Goal: Task Accomplishment & Management: Manage account settings

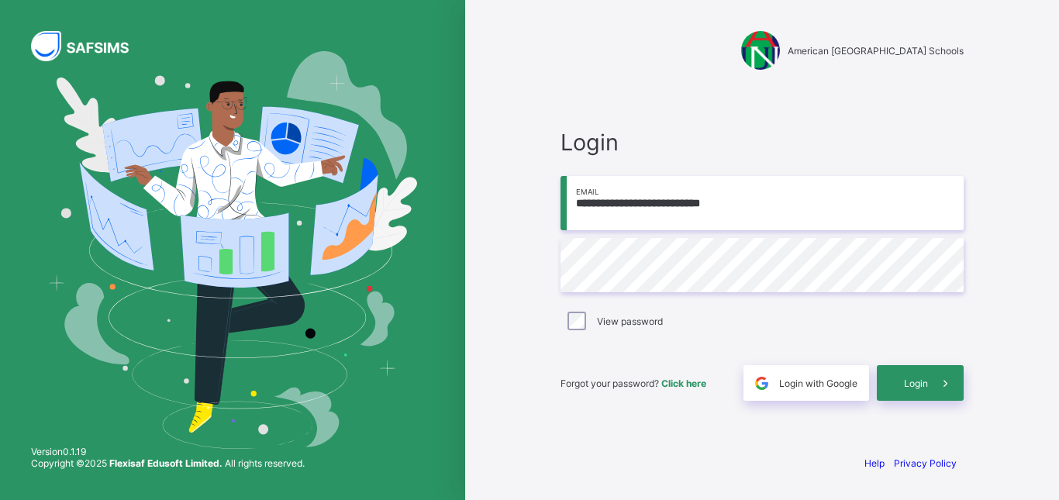
type input "**********"
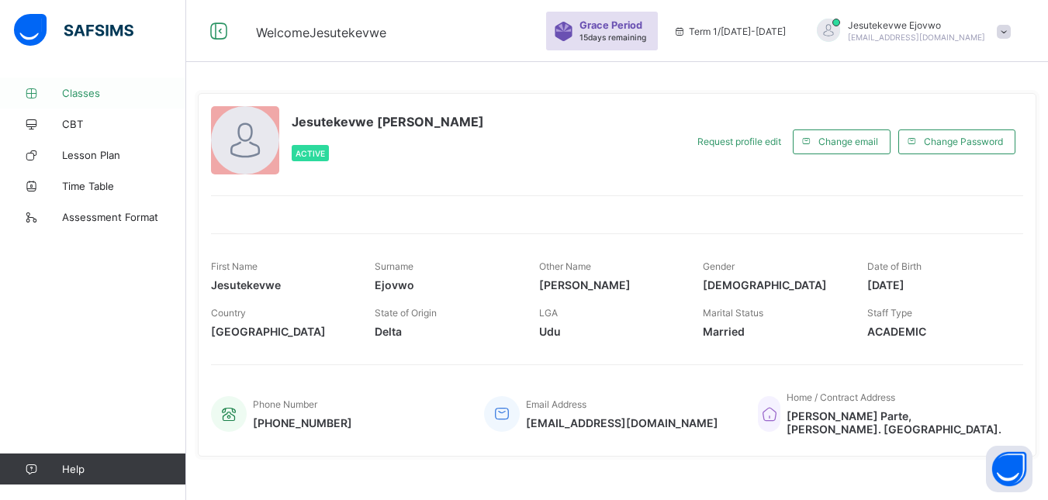
click at [67, 92] on span "Classes" at bounding box center [124, 93] width 124 height 12
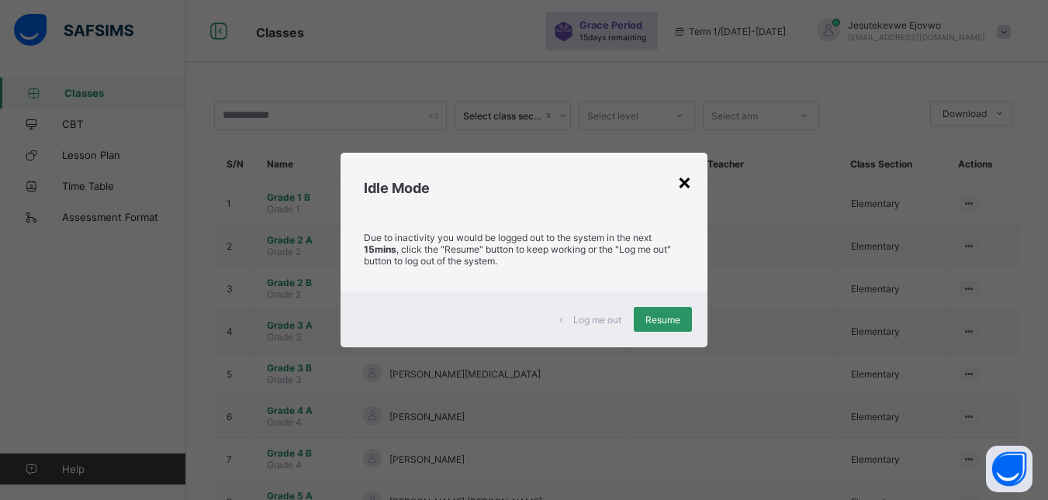
click at [685, 182] on div "×" at bounding box center [684, 181] width 15 height 26
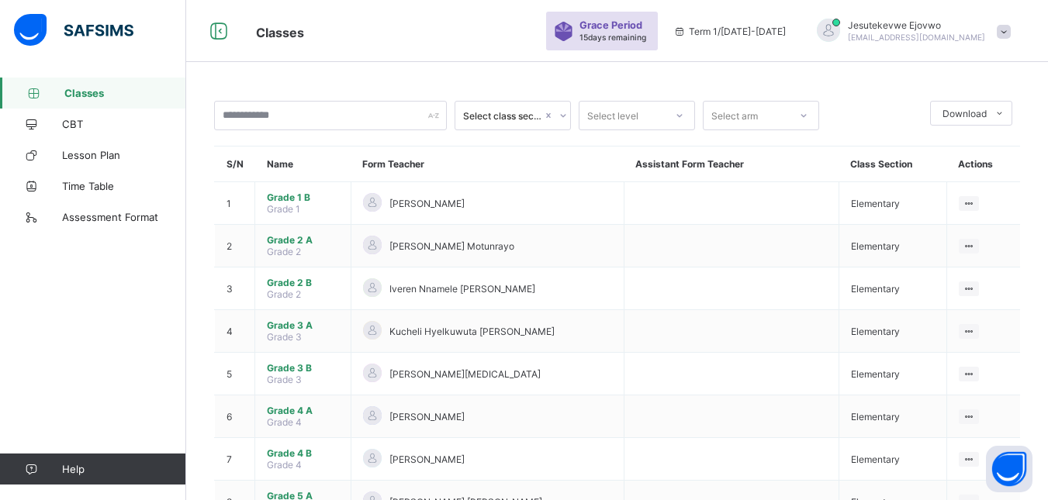
click at [1010, 29] on span at bounding box center [1003, 32] width 14 height 14
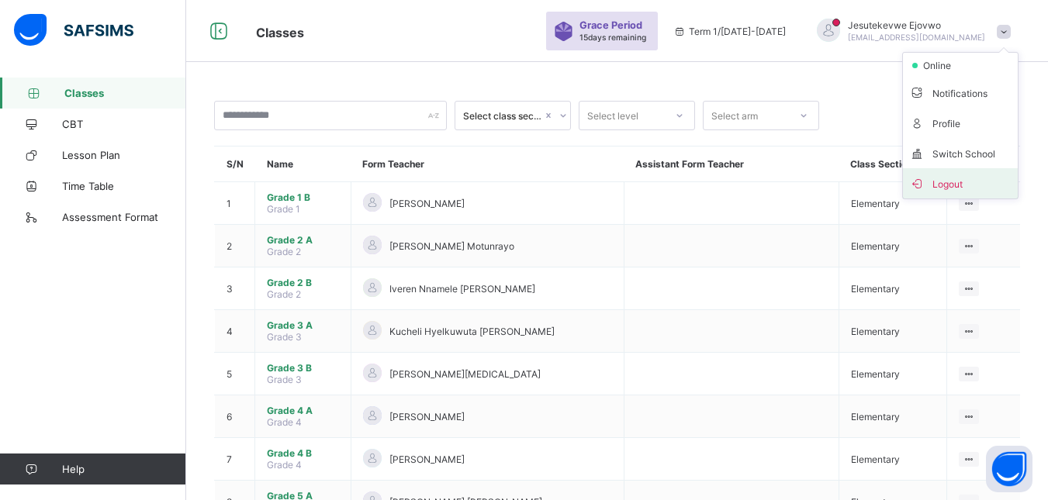
click at [954, 179] on span "Logout" at bounding box center [960, 183] width 102 height 18
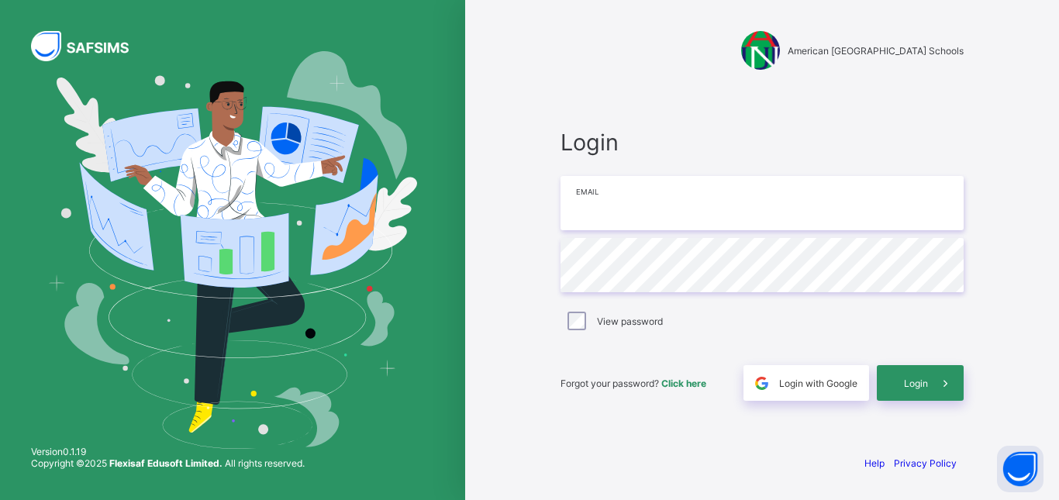
click at [660, 193] on input "email" at bounding box center [762, 203] width 403 height 54
type input "**********"
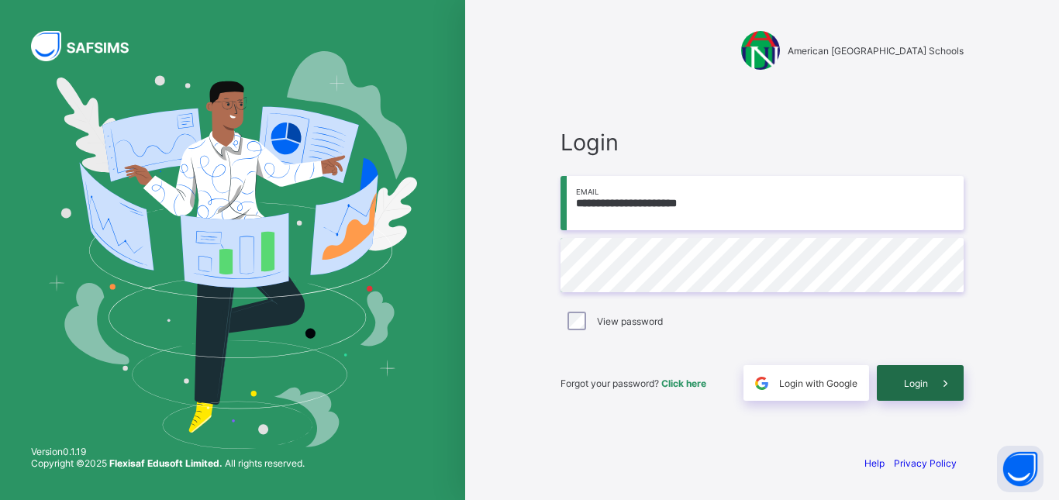
click at [913, 388] on span "Login" at bounding box center [916, 384] width 24 height 12
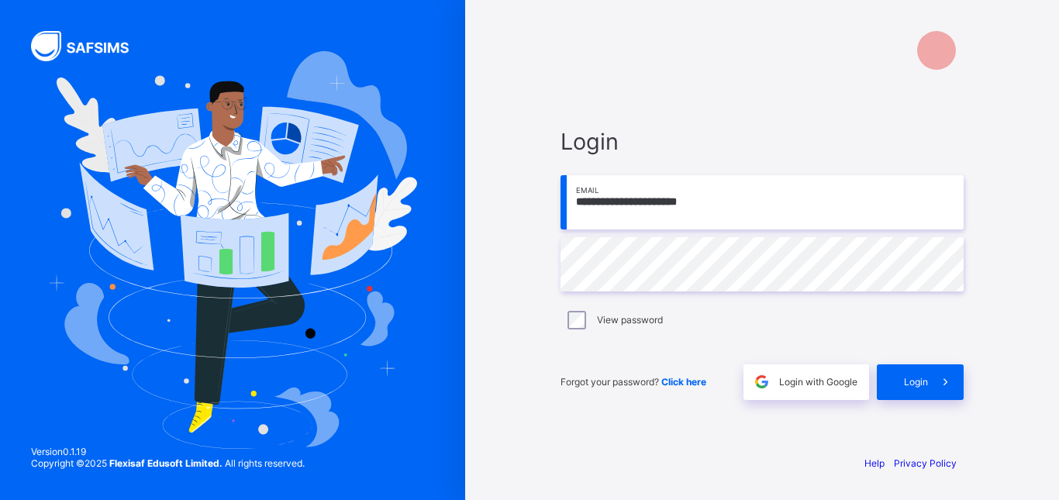
type input "**********"
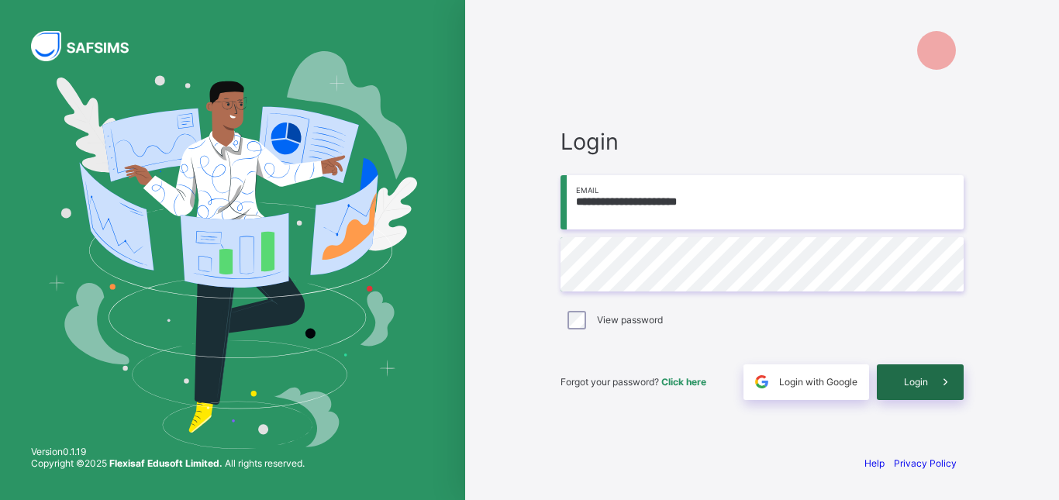
click at [915, 375] on div "Login" at bounding box center [920, 382] width 87 height 36
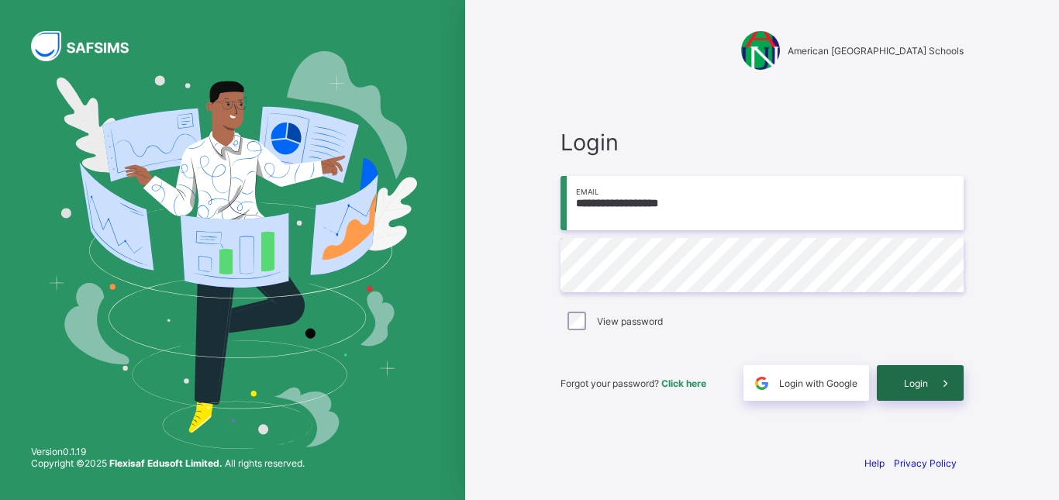
click at [904, 388] on span "Login" at bounding box center [916, 384] width 24 height 12
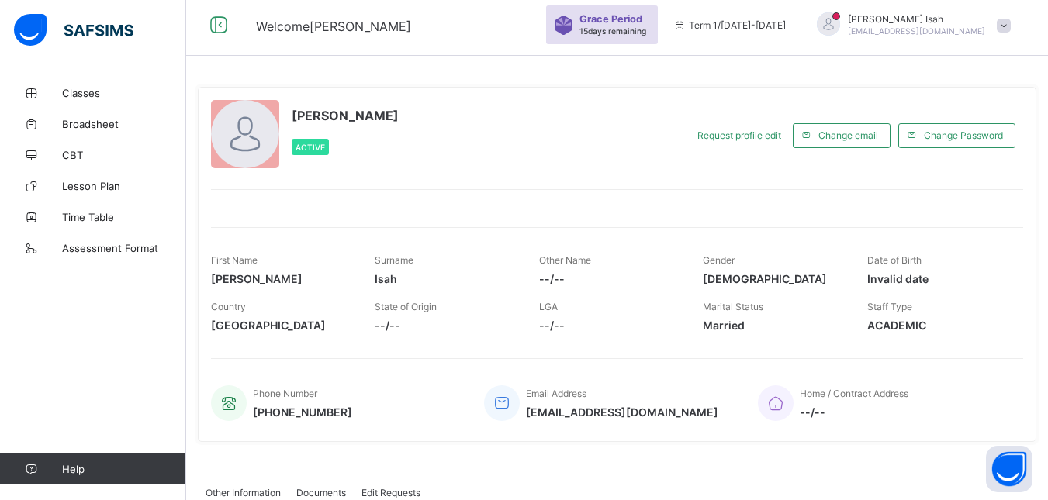
scroll to position [70, 0]
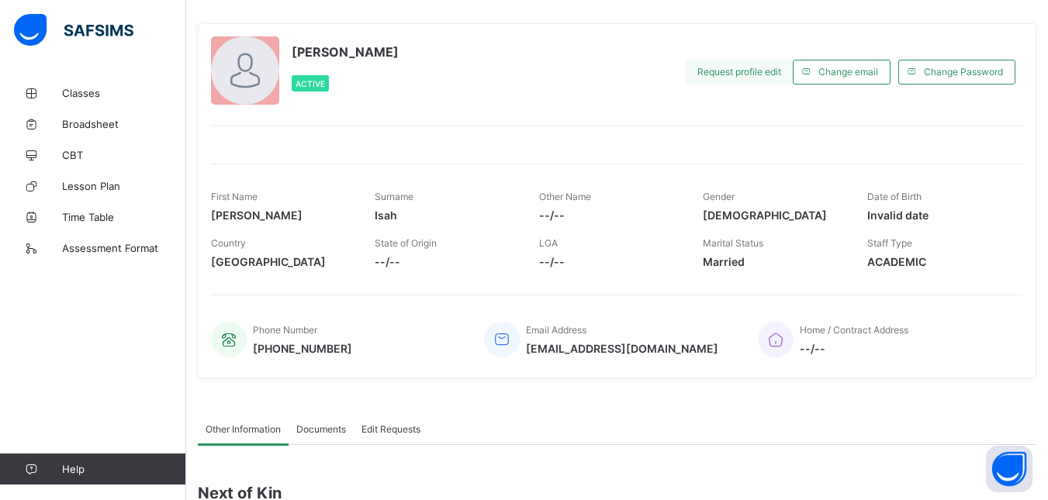
click at [748, 72] on span "Request profile edit" at bounding box center [739, 72] width 84 height 12
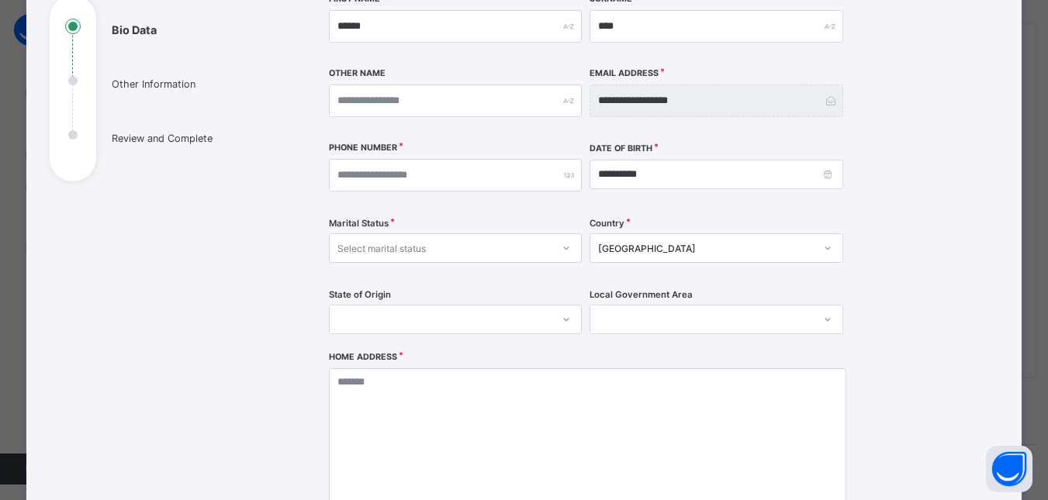
scroll to position [0, 0]
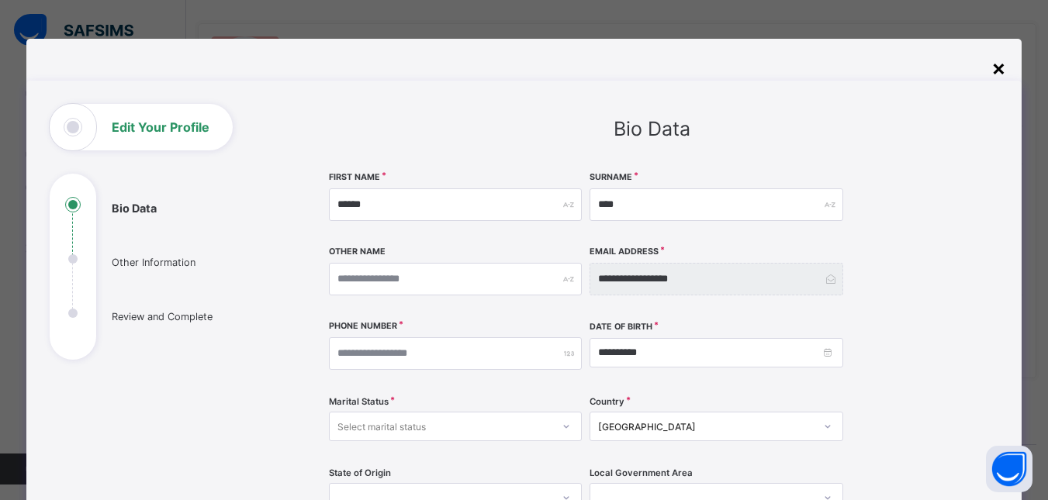
click at [1006, 70] on div "×" at bounding box center [998, 67] width 15 height 26
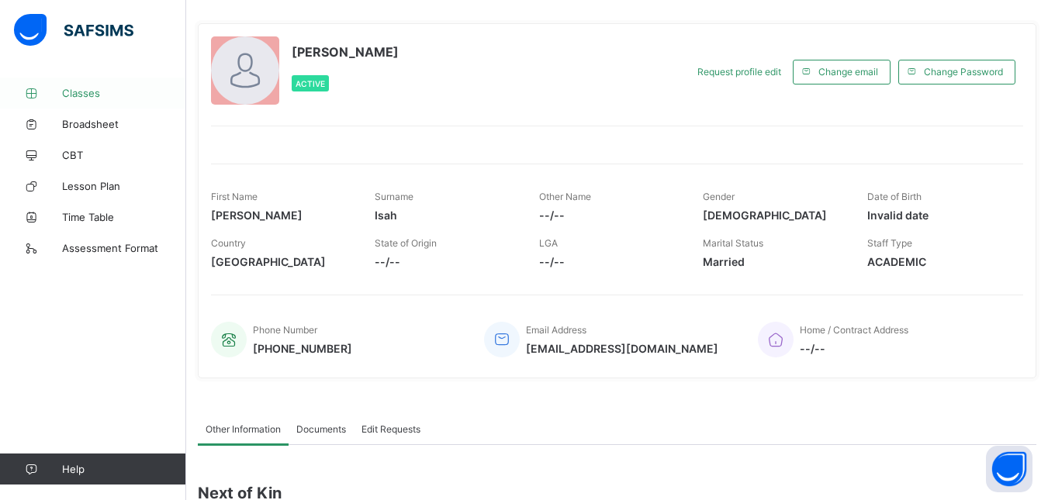
click at [88, 98] on span "Classes" at bounding box center [124, 93] width 124 height 12
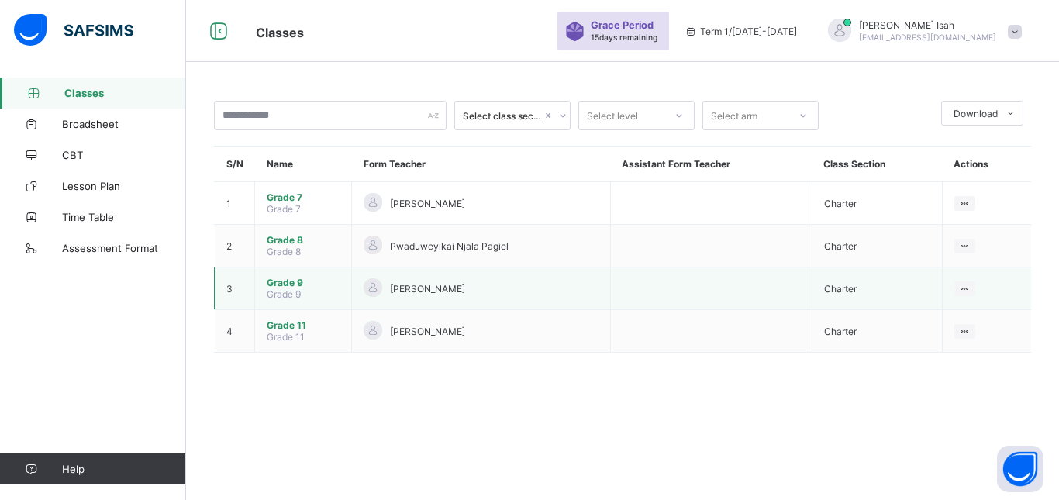
click at [282, 284] on span "Grade 9" at bounding box center [303, 283] width 73 height 12
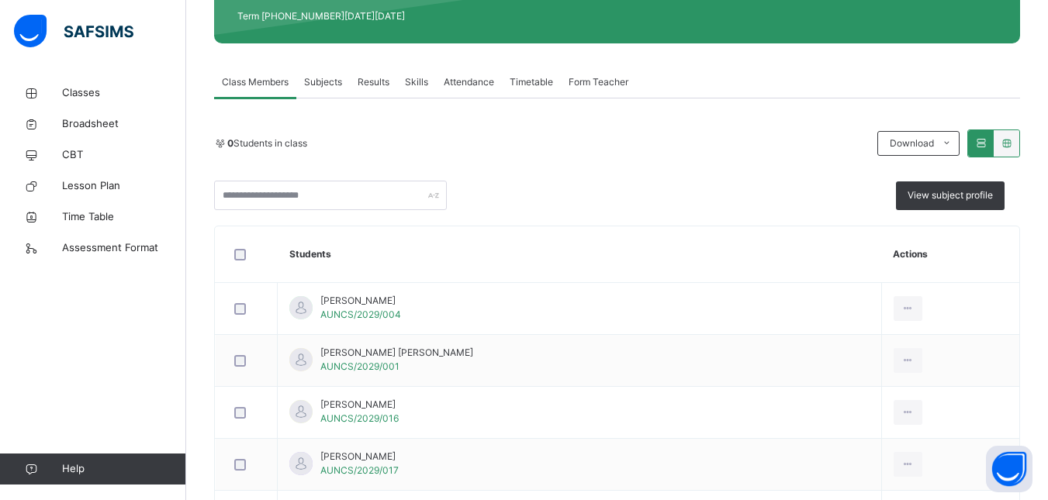
scroll to position [217, 0]
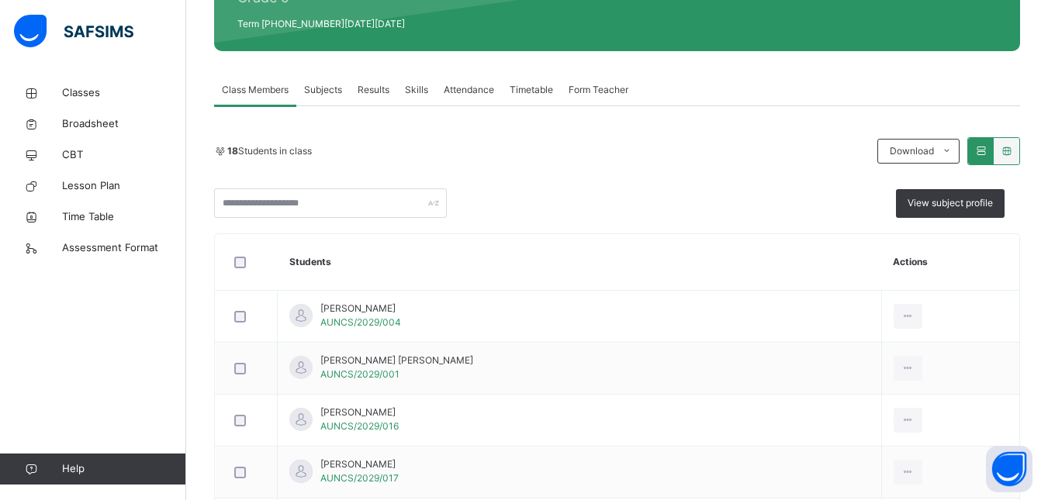
click at [539, 89] on span "Timetable" at bounding box center [530, 90] width 43 height 14
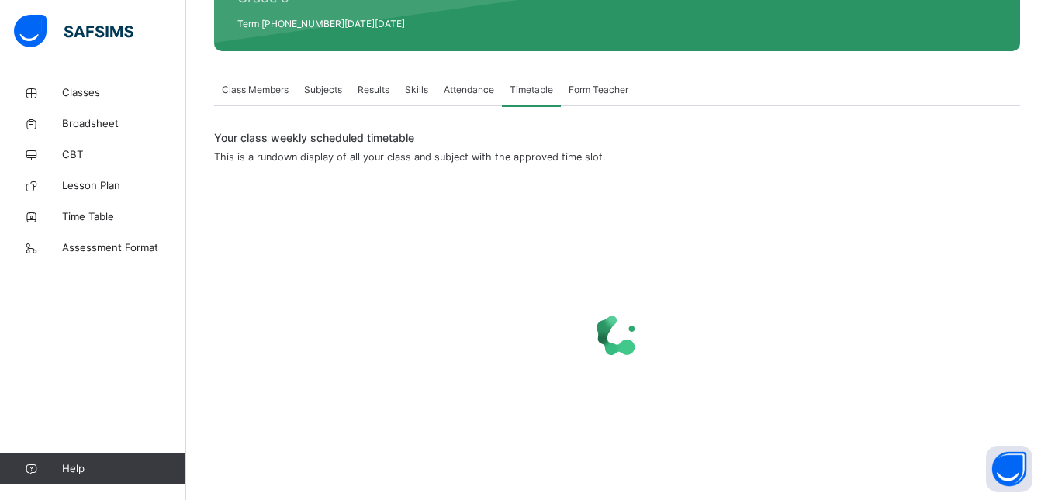
click at [471, 88] on span "Attendance" at bounding box center [469, 90] width 50 height 14
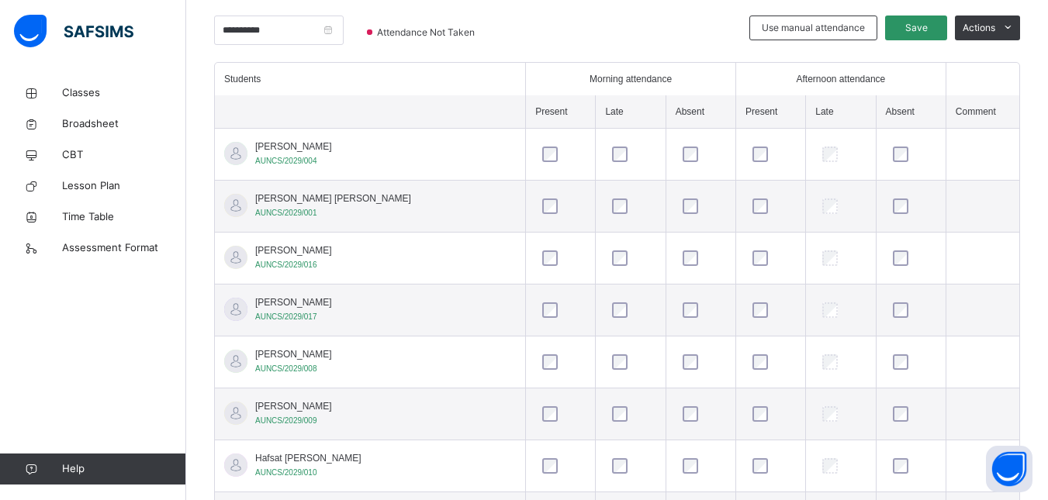
scroll to position [349, 0]
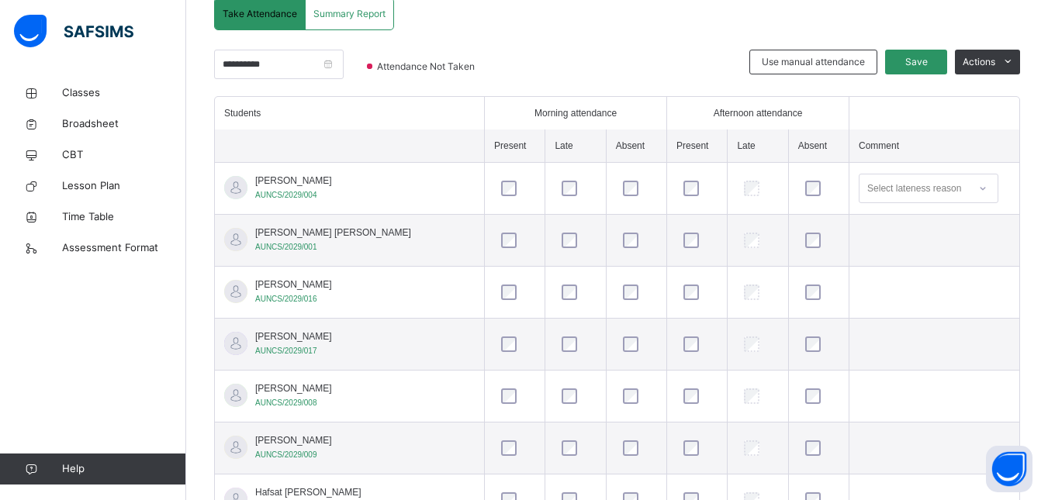
click at [970, 188] on div at bounding box center [982, 188] width 26 height 25
type input "*"
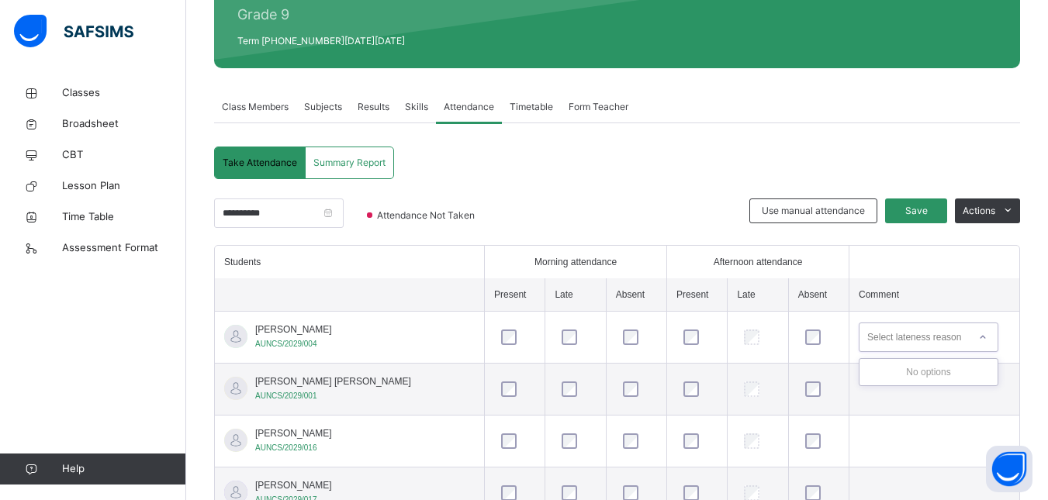
scroll to position [202, 0]
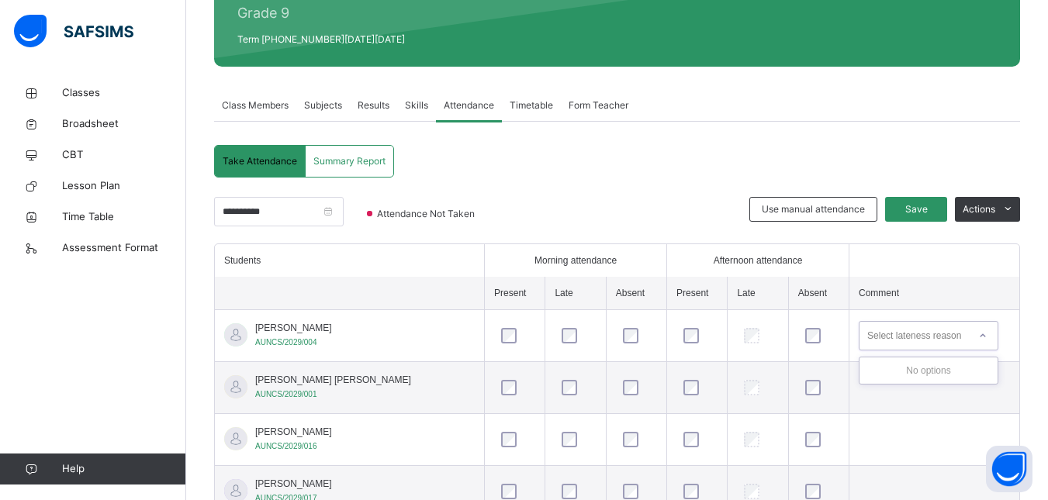
click at [416, 106] on span "Skills" at bounding box center [416, 105] width 23 height 14
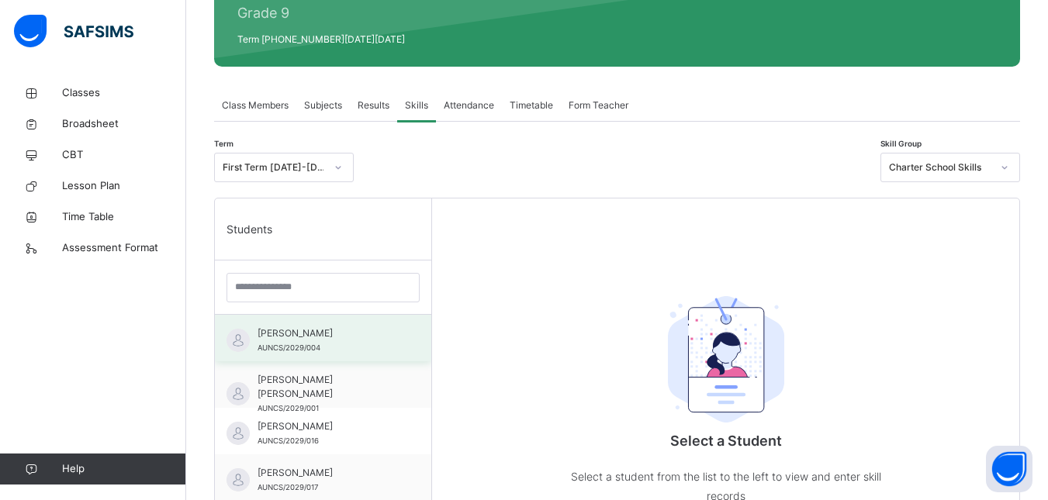
click at [326, 340] on span "Abdulrahman Usman Wurochekke" at bounding box center [326, 333] width 139 height 14
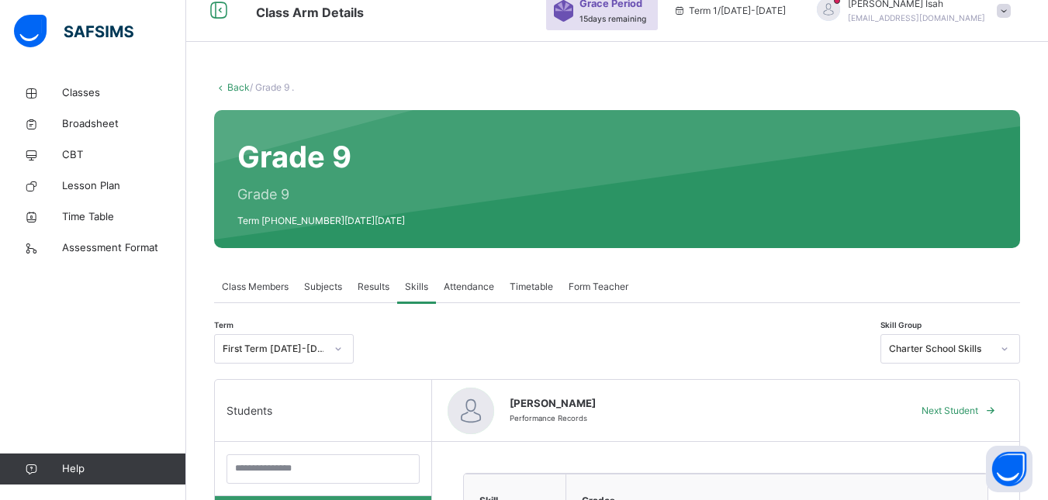
scroll to position [16, 0]
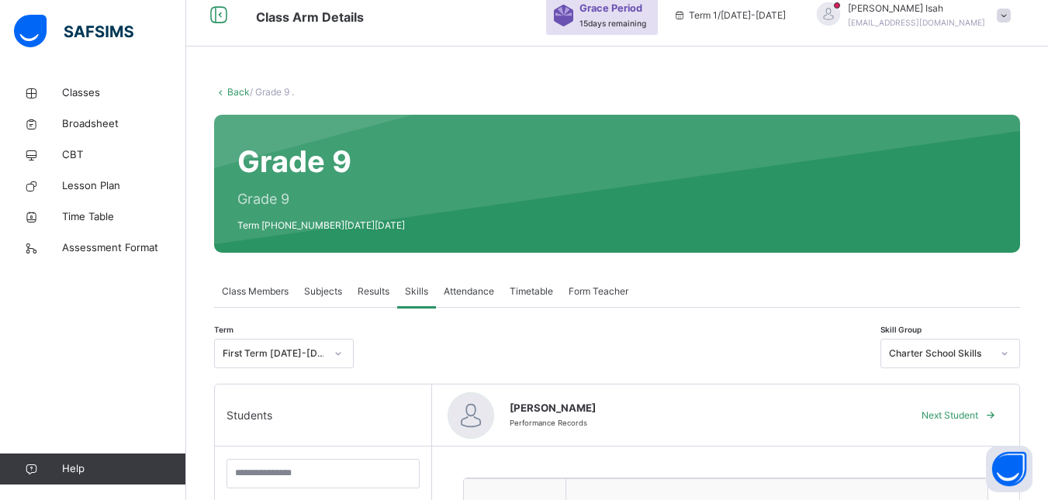
click at [371, 294] on span "Results" at bounding box center [373, 292] width 32 height 14
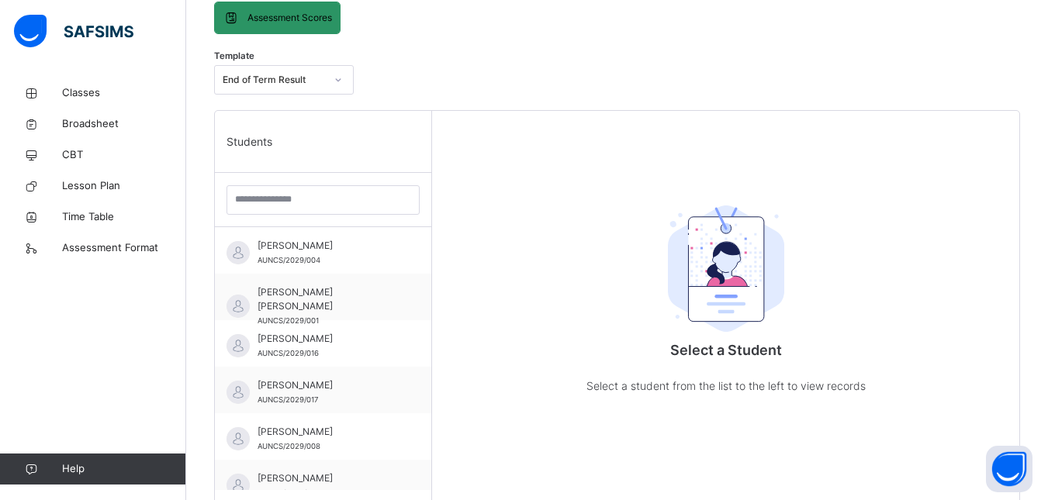
scroll to position [340, 0]
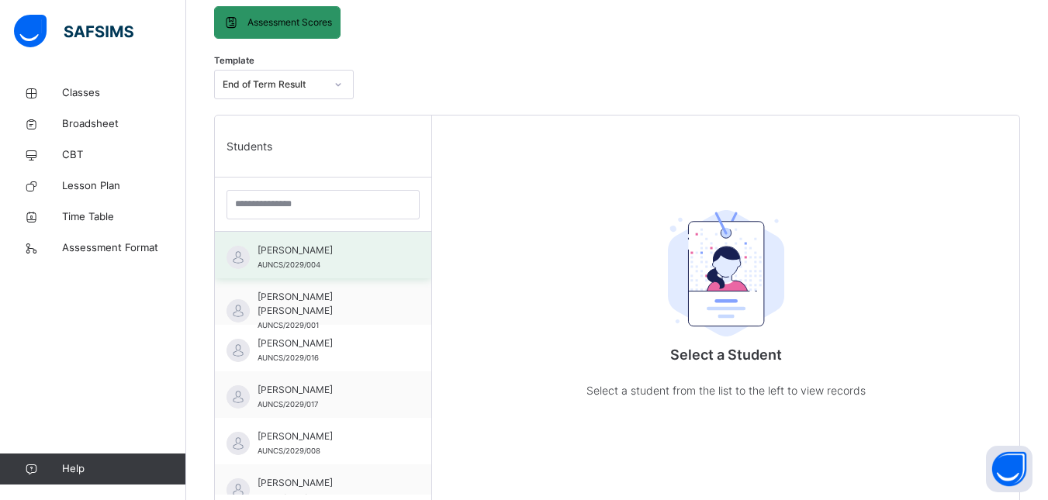
click at [302, 255] on span "Abdulrahman Usman Wurochekke" at bounding box center [326, 250] width 139 height 14
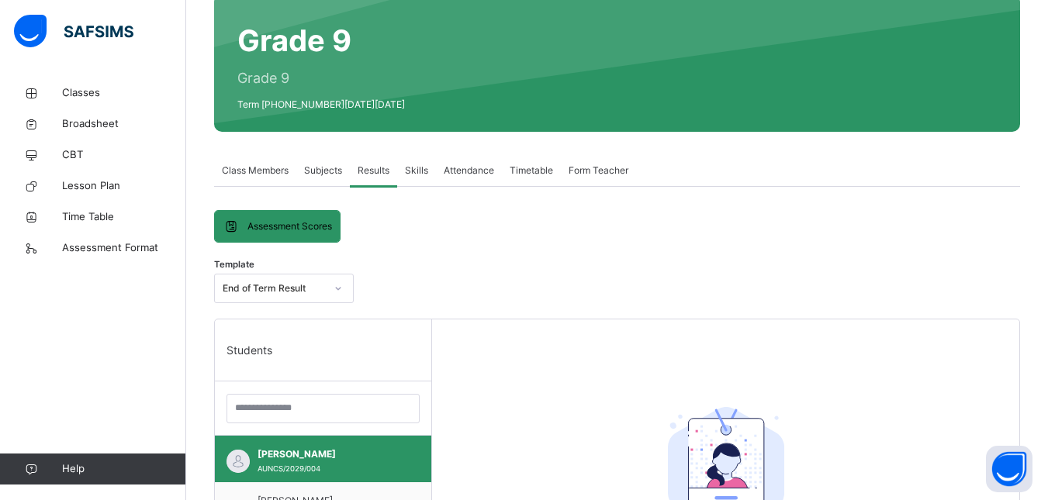
scroll to position [147, 0]
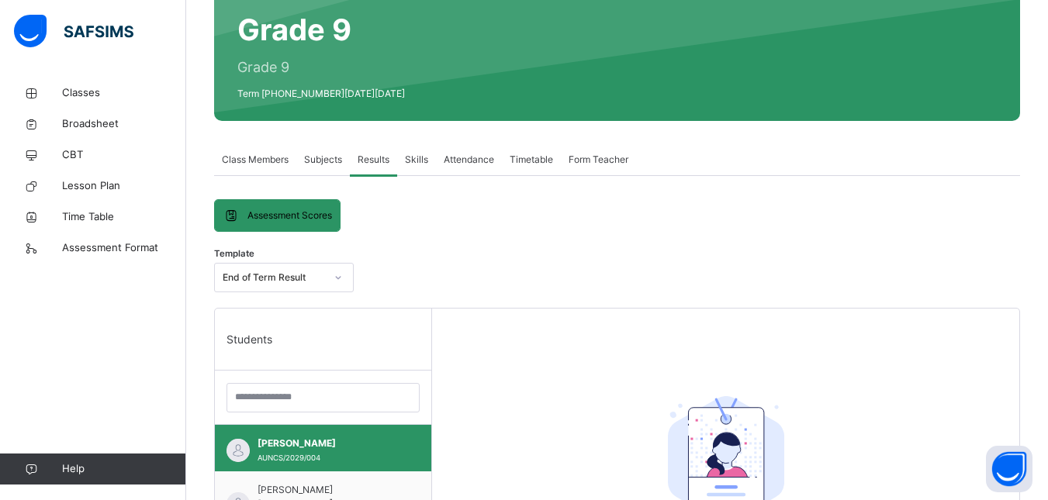
click at [333, 159] on span "Subjects" at bounding box center [323, 160] width 38 height 14
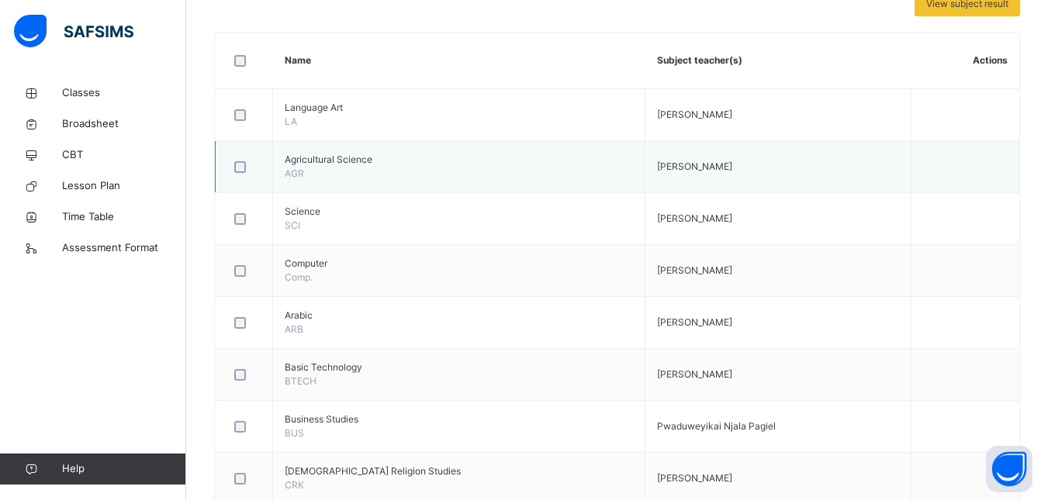
scroll to position [0, 0]
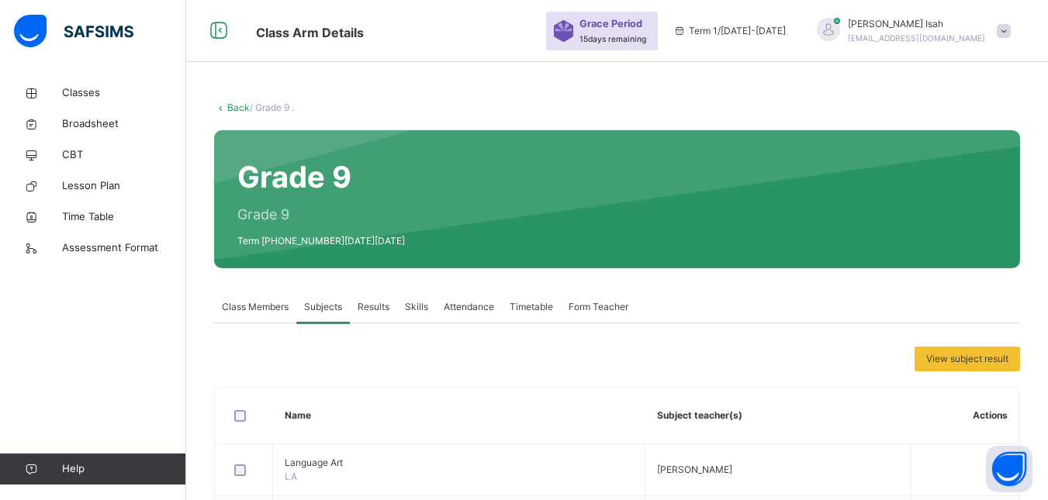
click at [244, 305] on span "Class Members" at bounding box center [255, 307] width 67 height 14
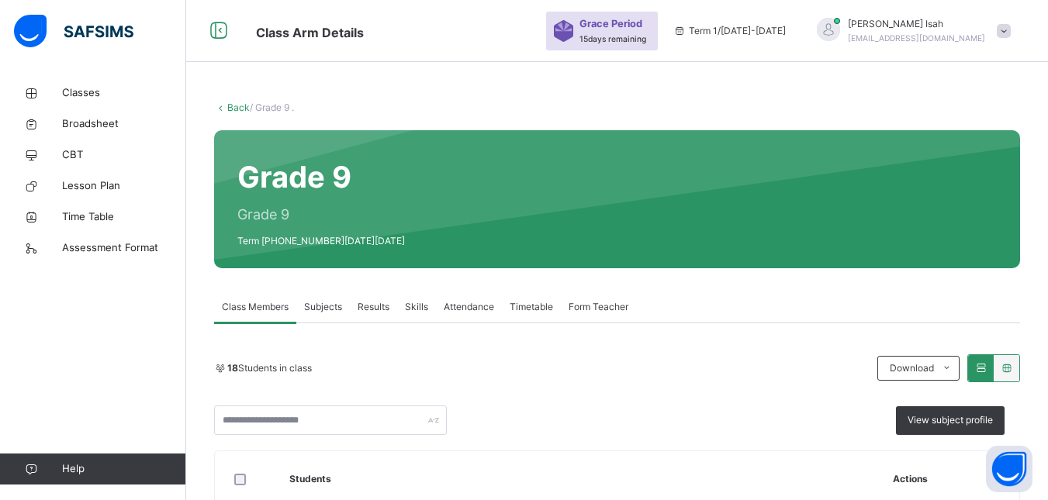
click at [239, 109] on link "Back" at bounding box center [238, 108] width 22 height 12
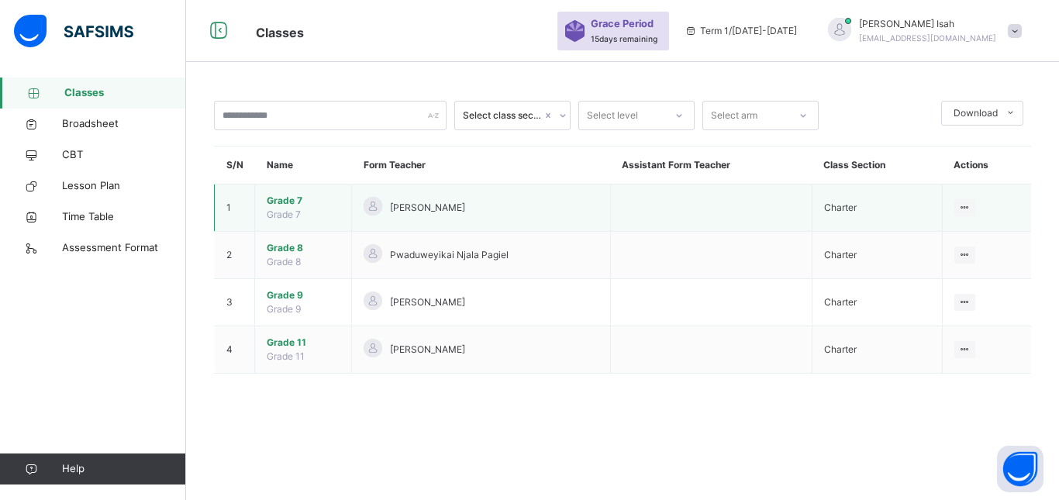
click at [290, 199] on span "Grade 7" at bounding box center [303, 201] width 73 height 14
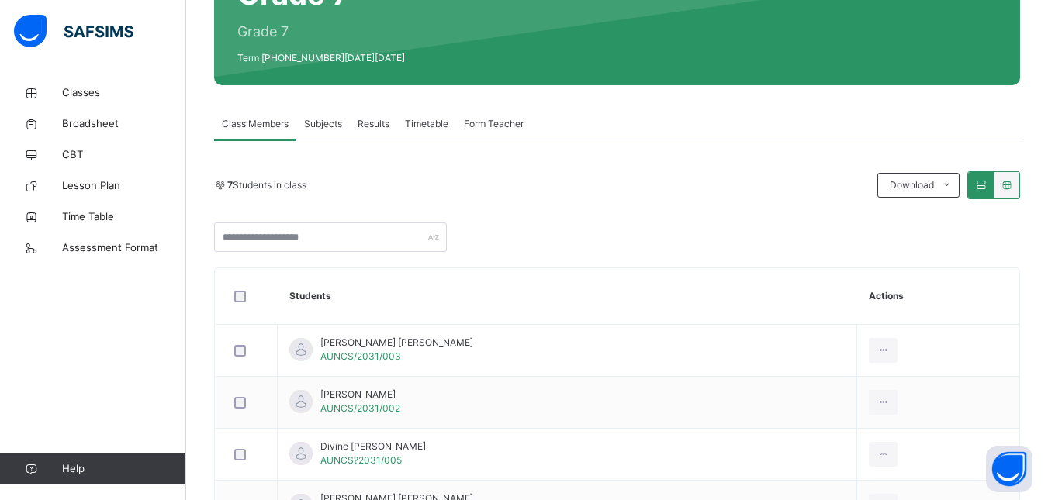
scroll to position [178, 0]
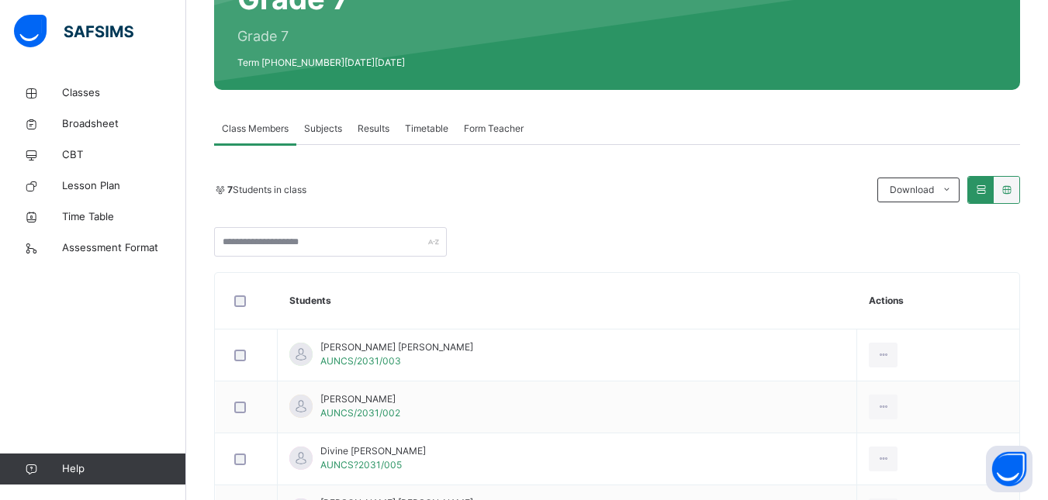
click at [324, 132] on span "Subjects" at bounding box center [323, 129] width 38 height 14
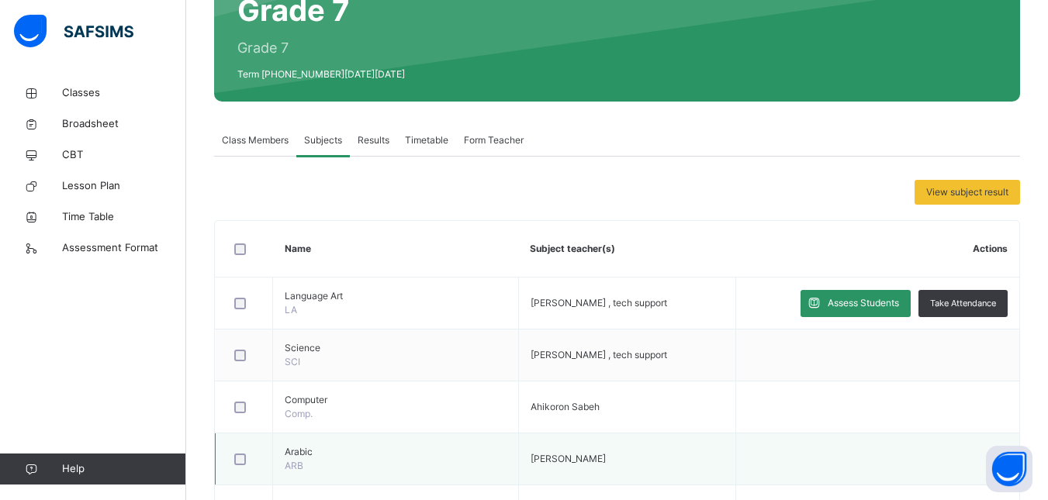
scroll to position [109, 0]
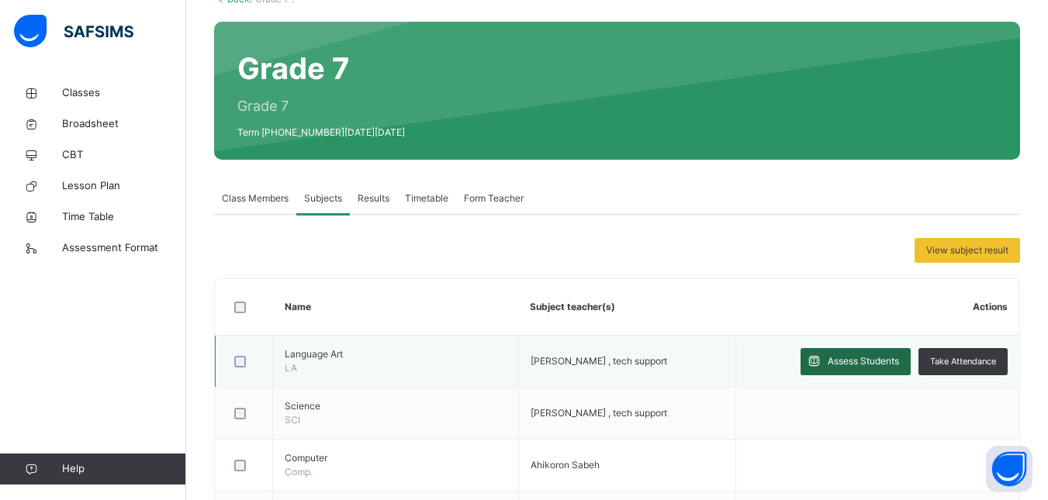
click at [852, 360] on span "Assess Students" at bounding box center [862, 361] width 71 height 14
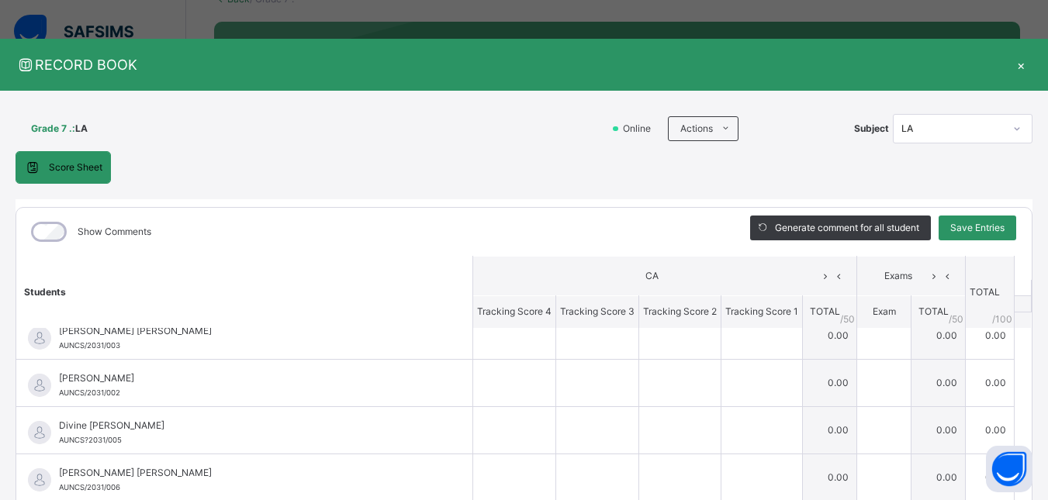
scroll to position [0, 0]
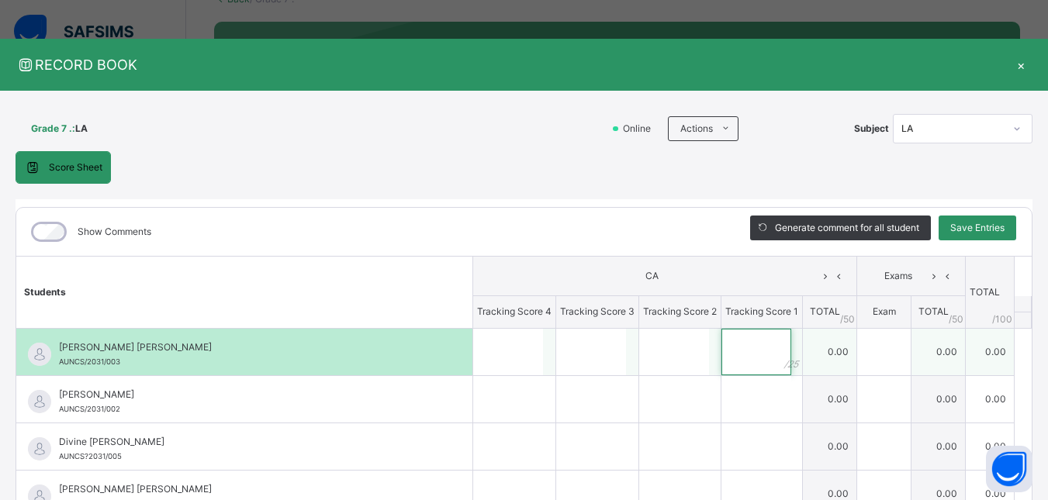
click at [751, 345] on input "text" at bounding box center [756, 352] width 70 height 47
click at [877, 354] on div at bounding box center [884, 352] width 54 height 47
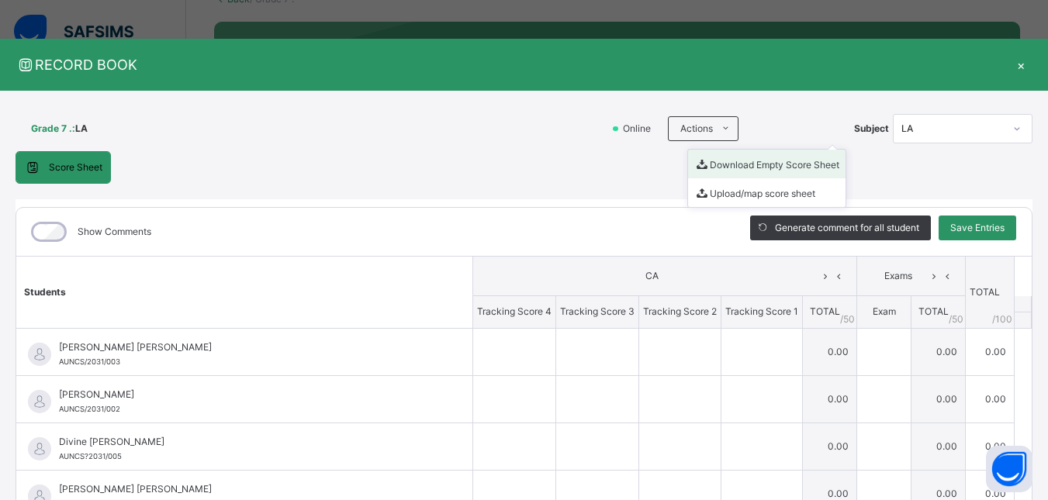
click at [756, 163] on li "Download Empty Score Sheet" at bounding box center [766, 164] width 157 height 29
click at [1011, 61] on div "×" at bounding box center [1020, 64] width 23 height 21
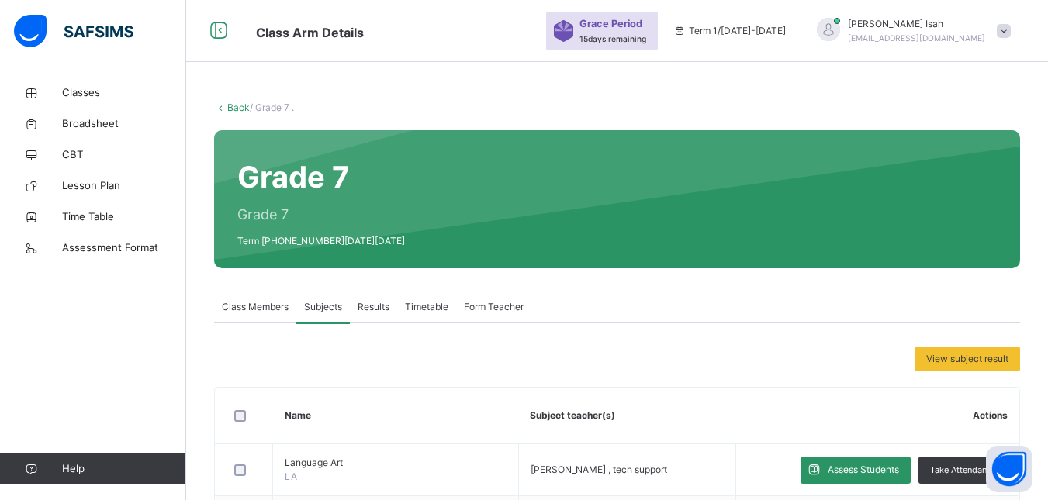
click at [1010, 29] on span at bounding box center [1003, 31] width 14 height 14
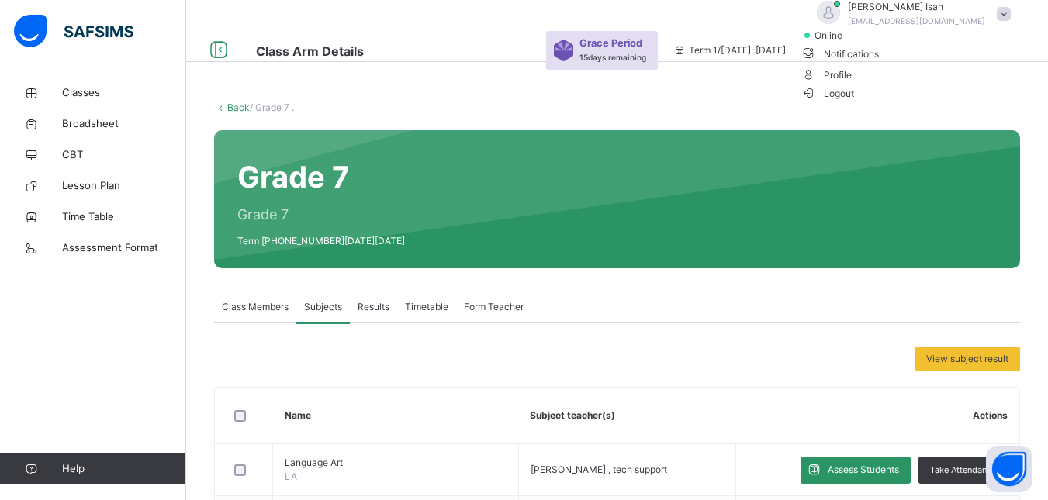
click at [855, 102] on span "Logout" at bounding box center [828, 93] width 54 height 16
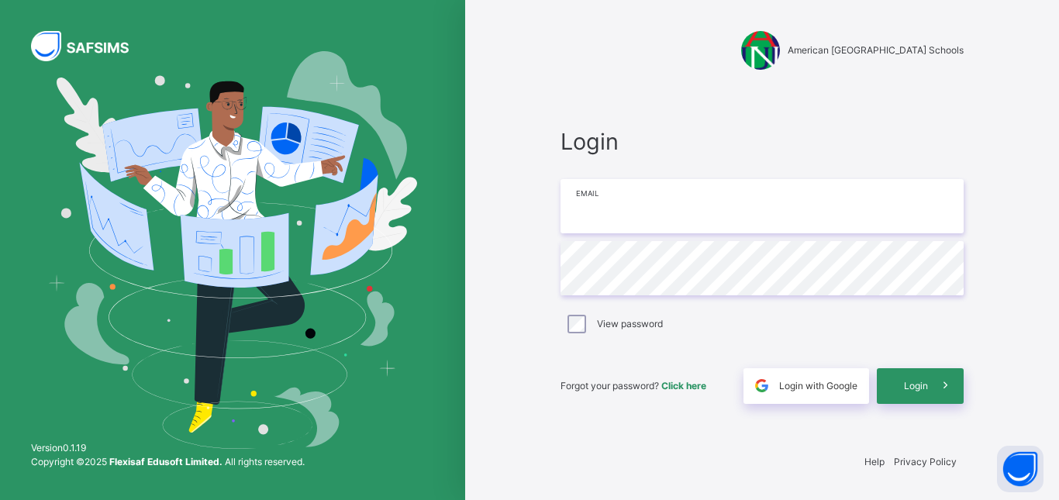
click at [810, 216] on input "email" at bounding box center [762, 206] width 403 height 54
type input "**********"
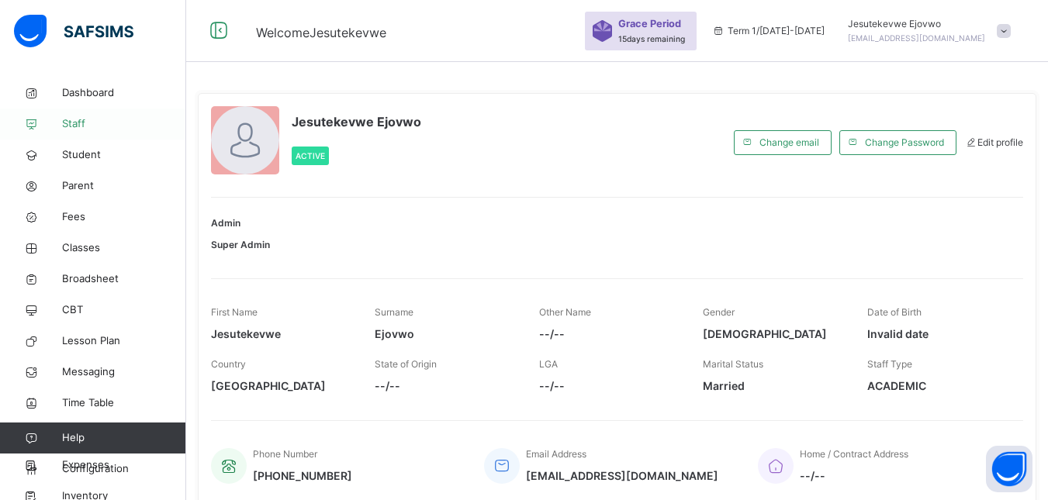
click at [93, 123] on span "Staff" at bounding box center [124, 124] width 124 height 16
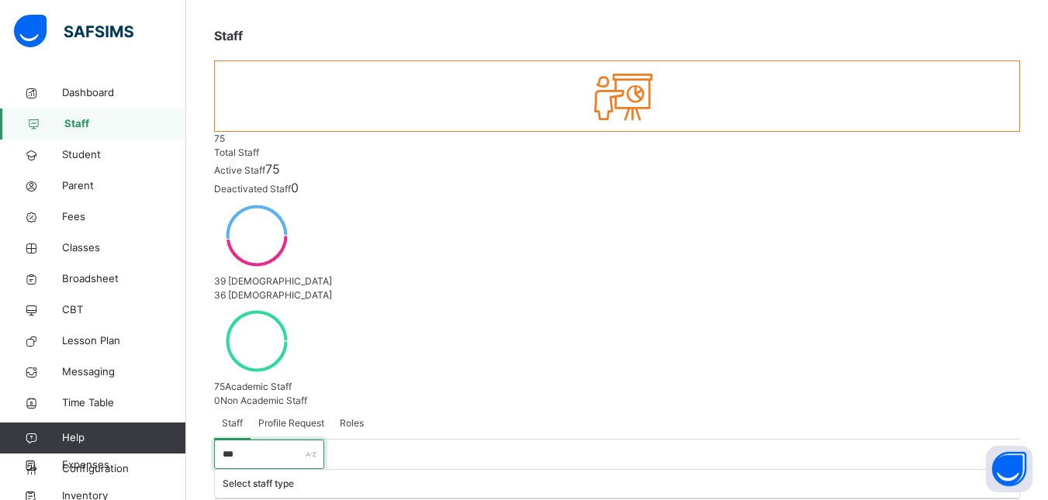
scroll to position [143, 0]
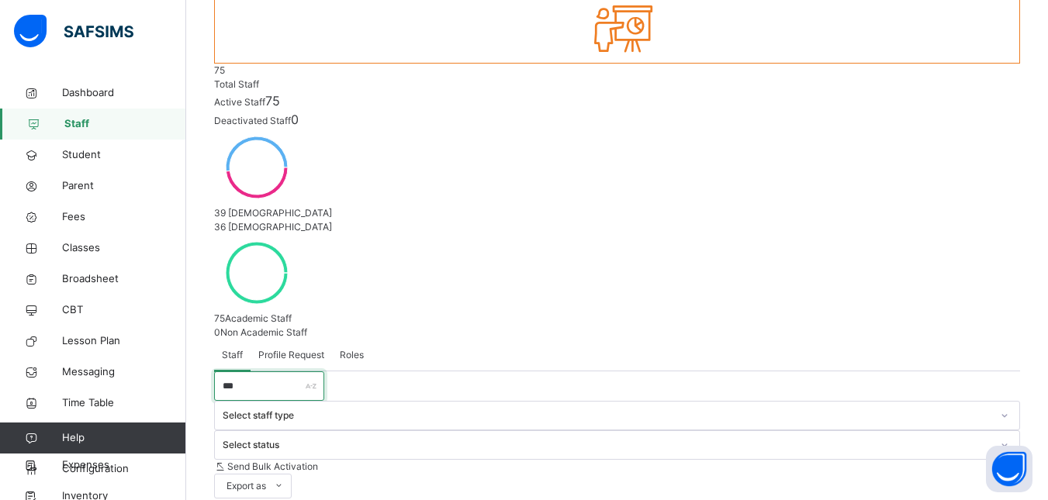
type input "***"
select select "**"
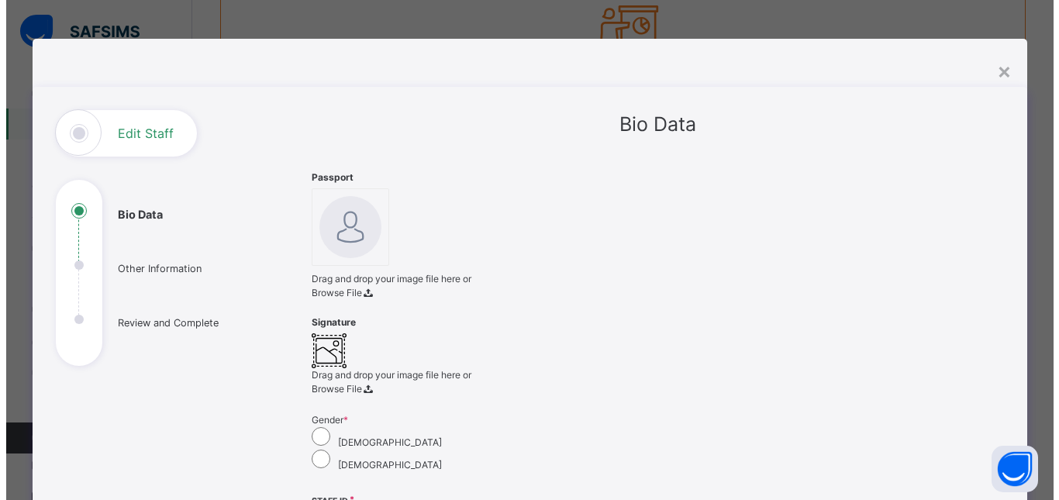
scroll to position [74, 0]
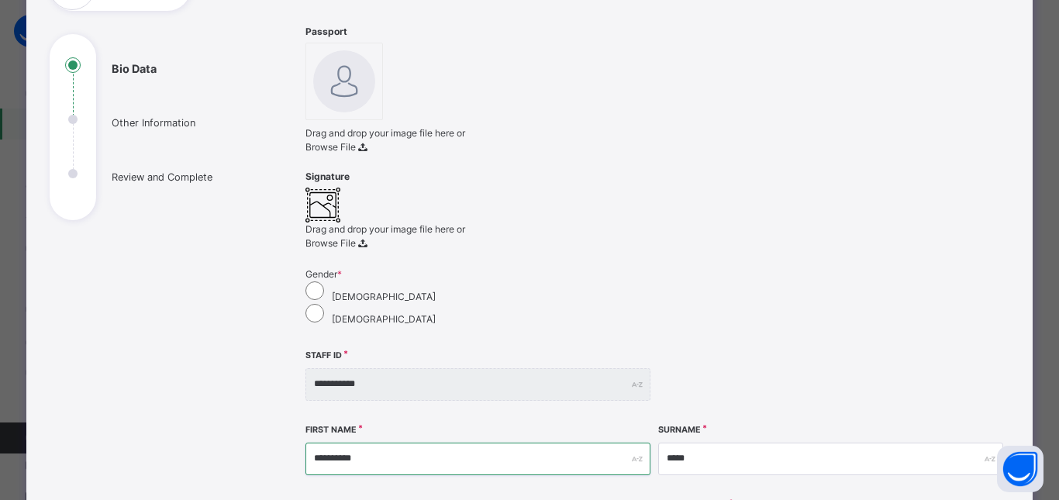
scroll to position [147, 0]
type input "*********"
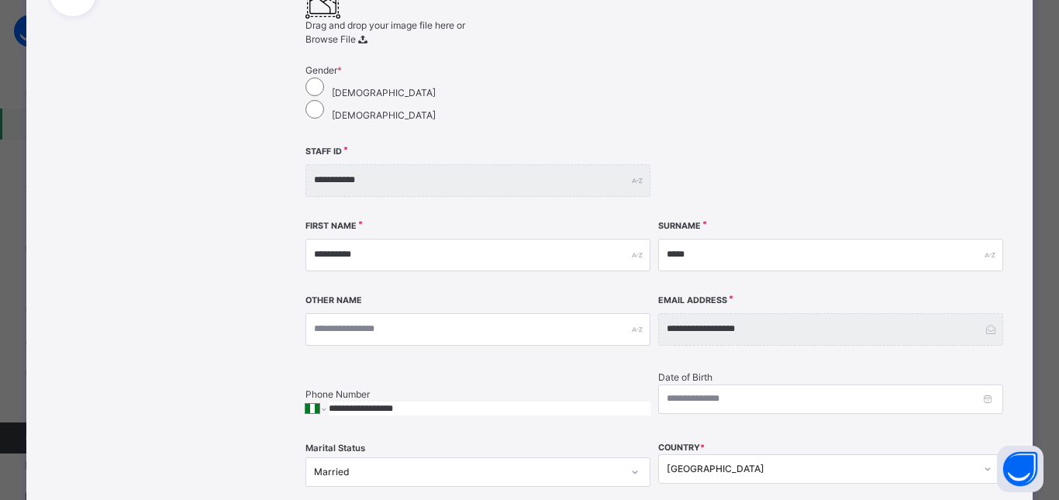
scroll to position [603, 0]
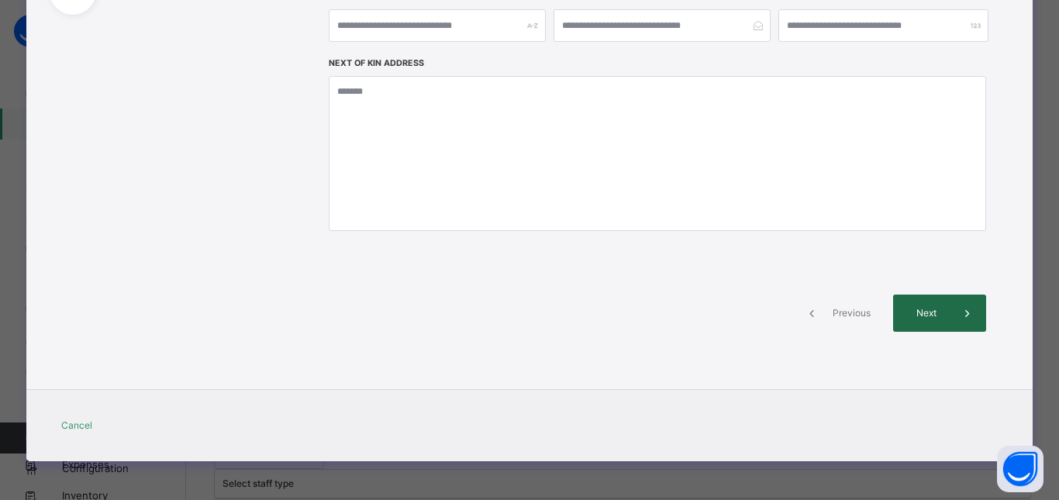
click at [954, 319] on span at bounding box center [967, 313] width 37 height 37
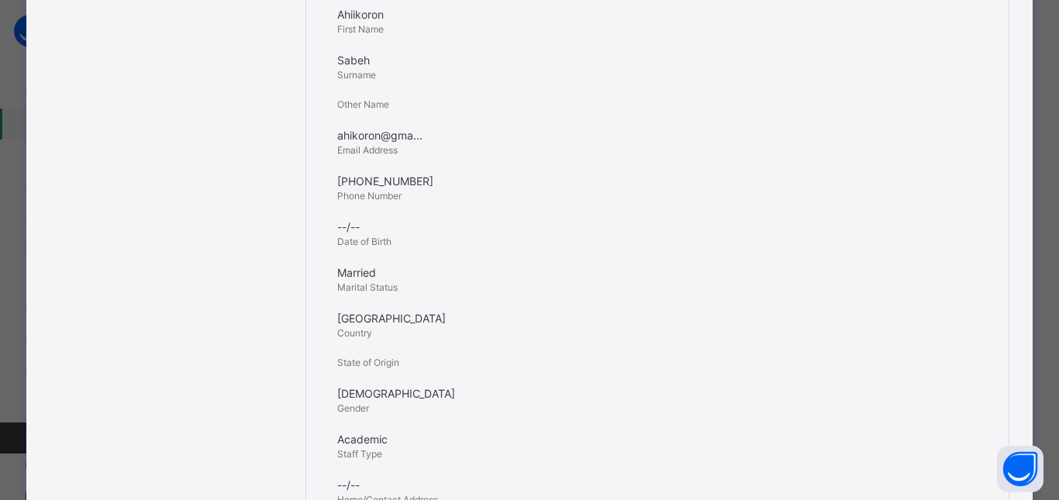
scroll to position [599, 0]
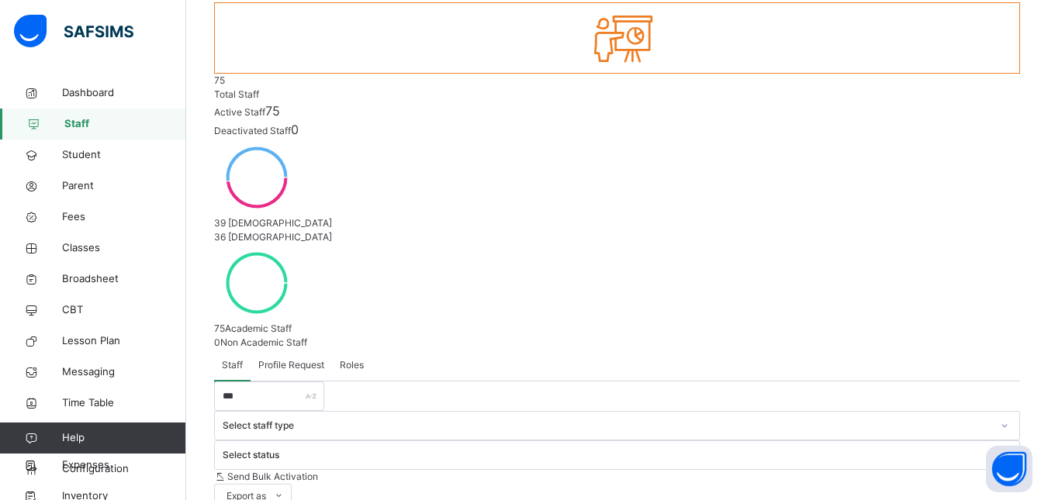
scroll to position [143, 0]
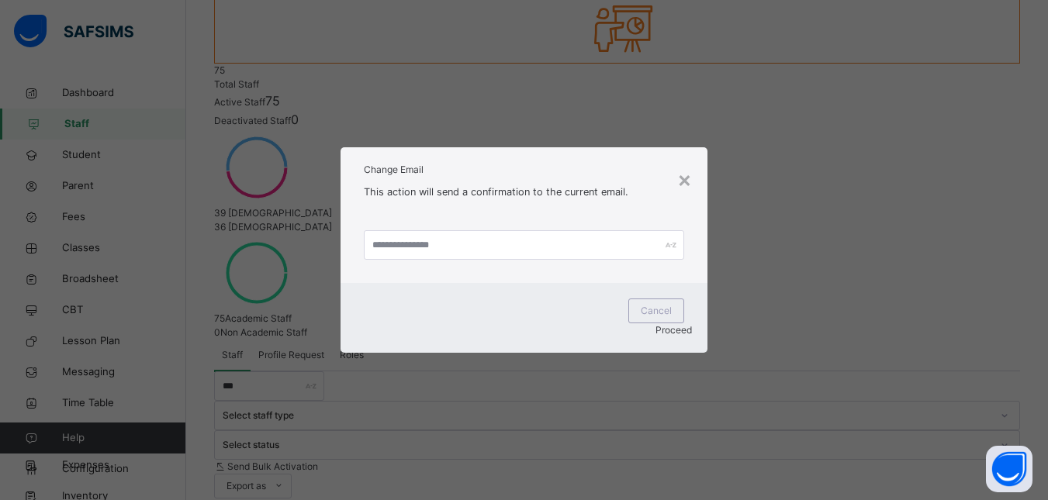
scroll to position [74, 0]
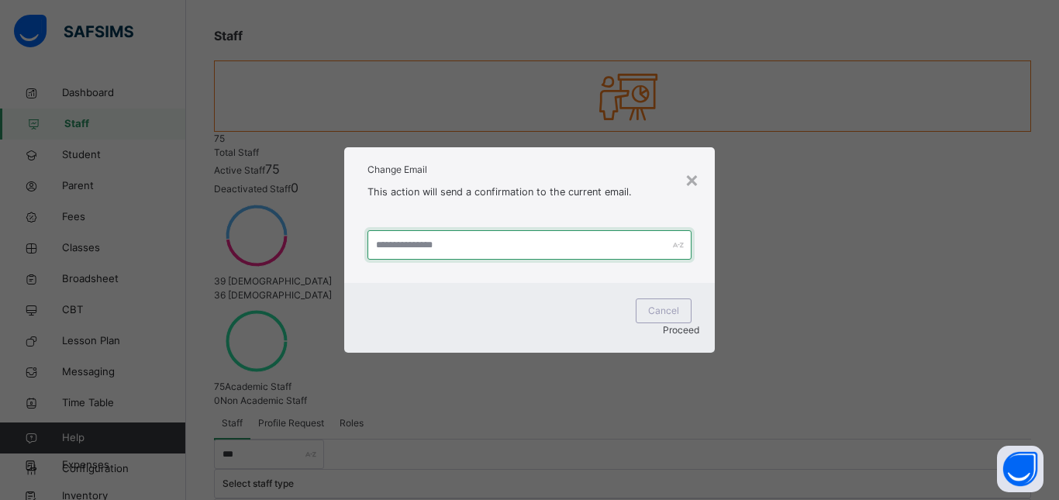
click at [542, 248] on input "text" at bounding box center [530, 244] width 324 height 29
type input "**********"
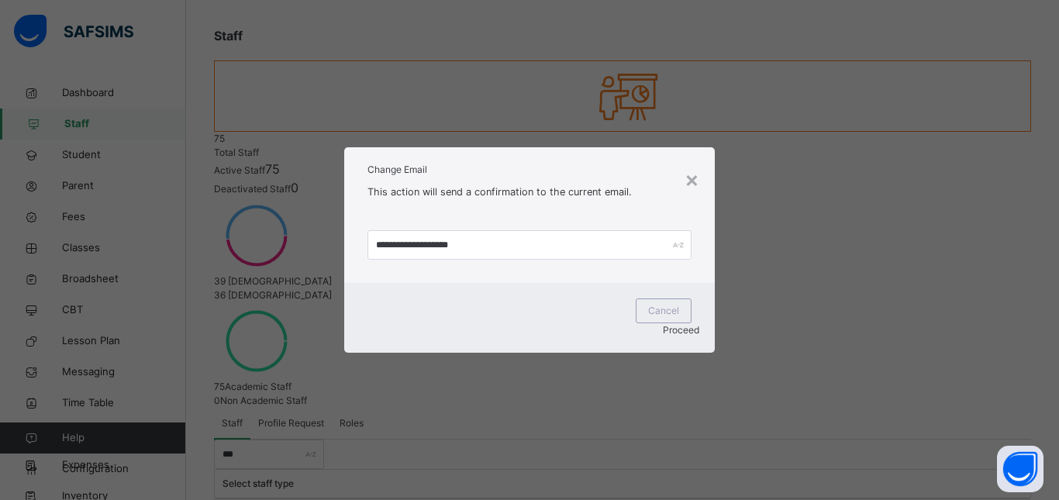
click at [663, 324] on span "Proceed" at bounding box center [681, 330] width 36 height 12
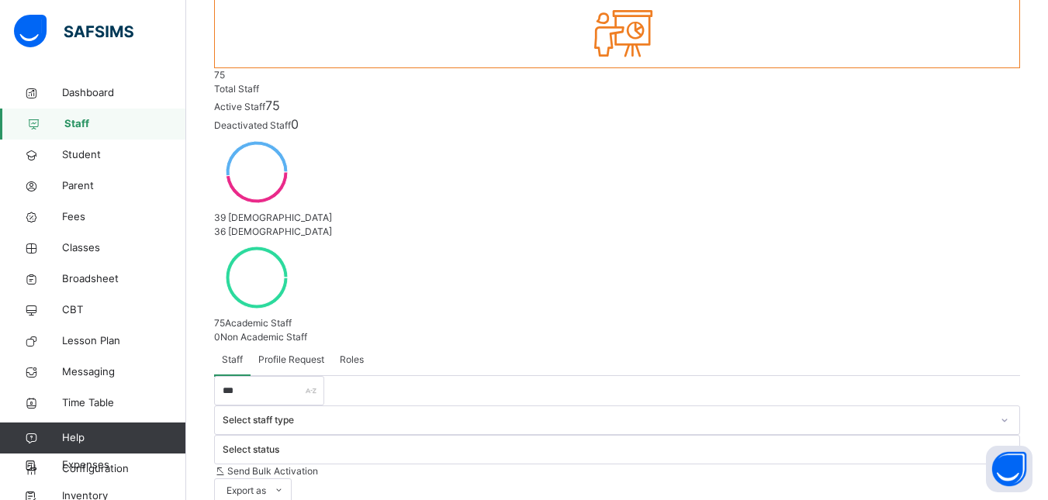
scroll to position [143, 0]
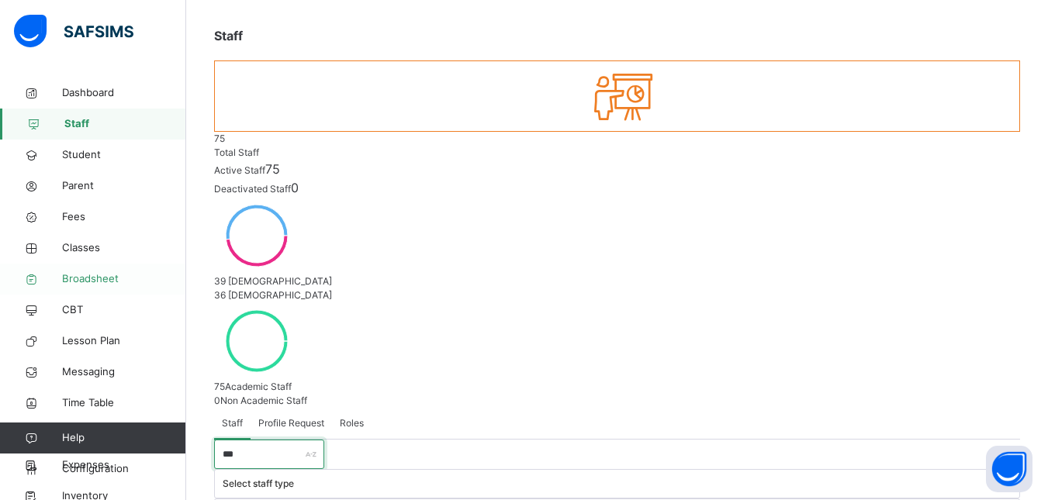
drag, startPoint x: 296, startPoint y: 288, endPoint x: 174, endPoint y: 288, distance: 122.5
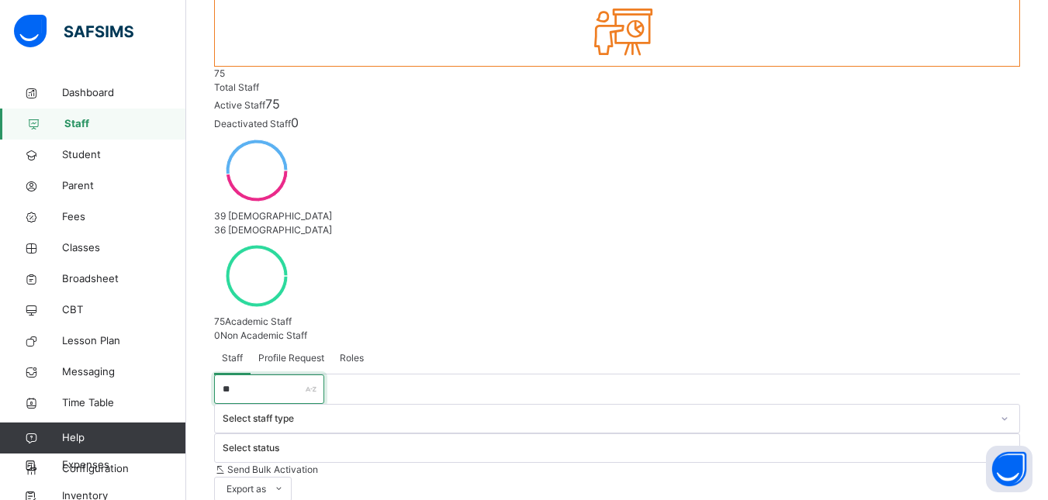
scroll to position [143, 0]
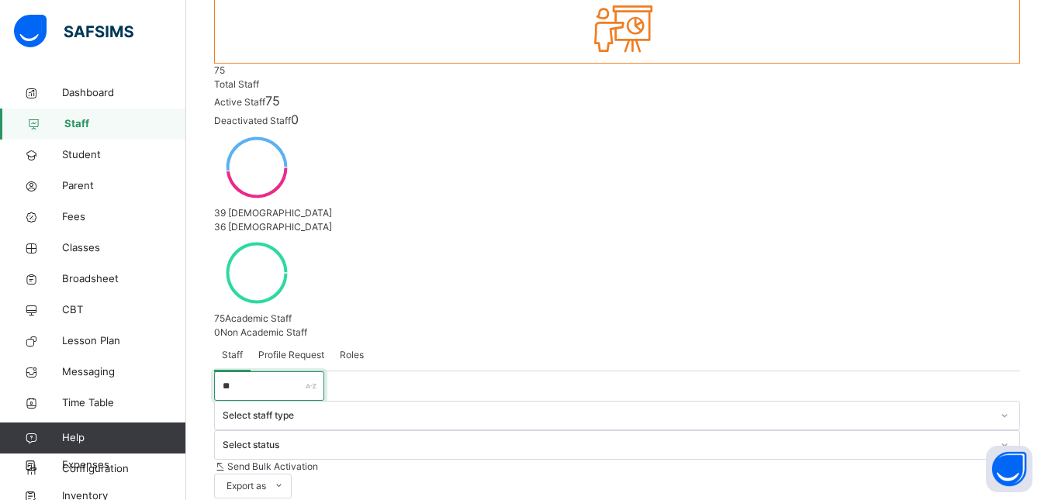
type input "**"
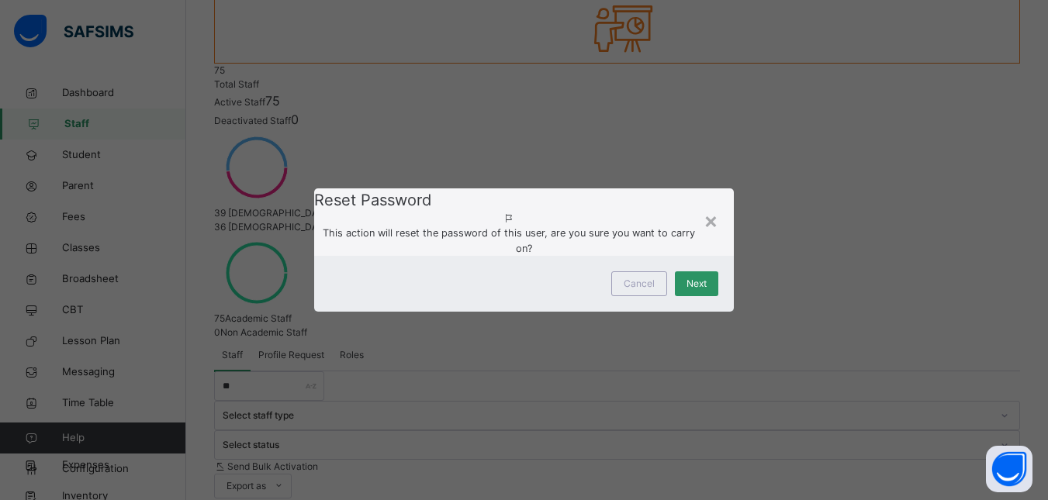
scroll to position [74, 0]
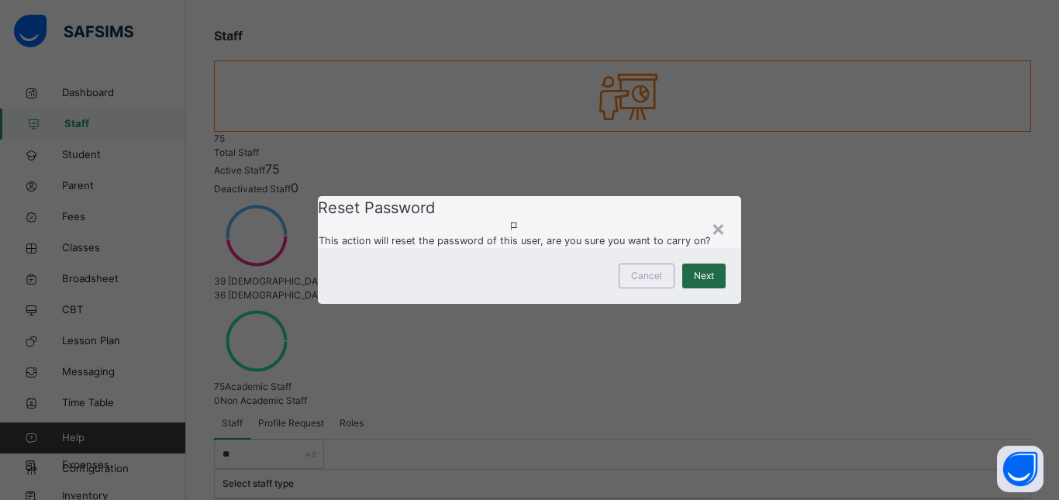
click at [694, 283] on span "Next" at bounding box center [704, 276] width 20 height 14
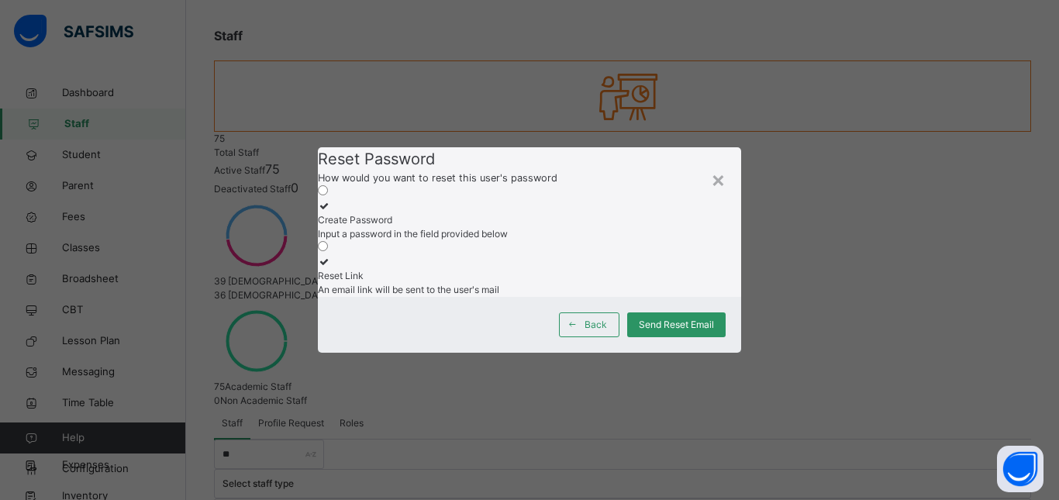
click at [331, 200] on icon at bounding box center [324, 206] width 13 height 12
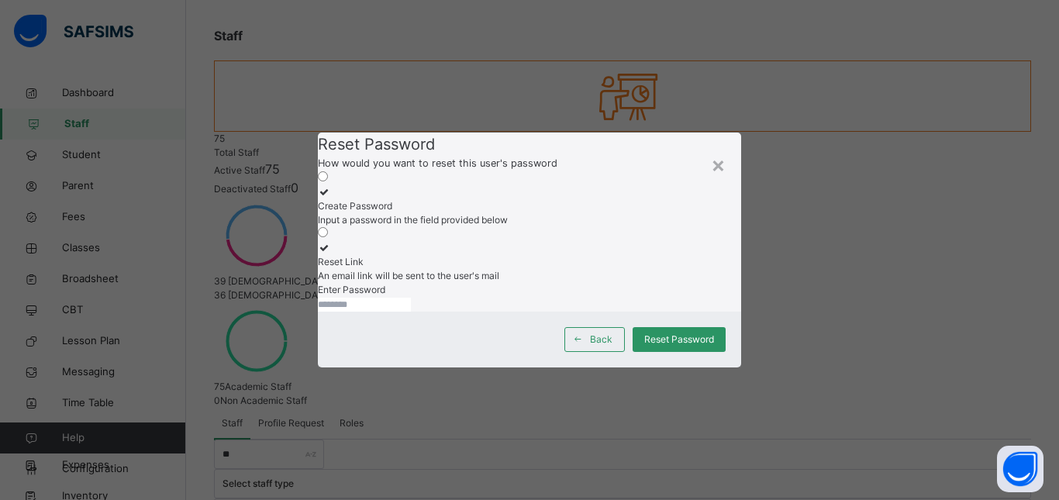
click at [411, 312] on input "text" at bounding box center [364, 305] width 93 height 14
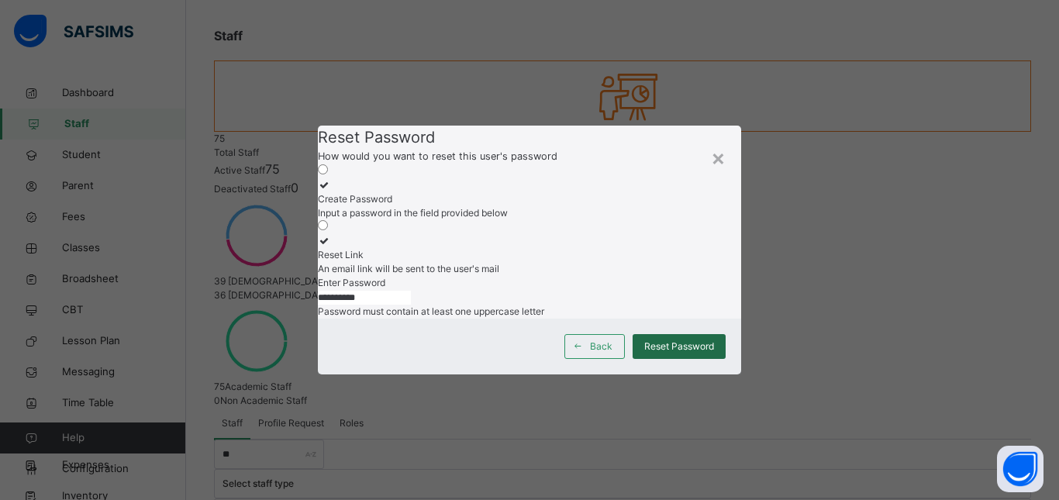
click at [664, 354] on span "Reset Password" at bounding box center [679, 347] width 70 height 14
click at [363, 299] on input "**********" at bounding box center [364, 298] width 93 height 14
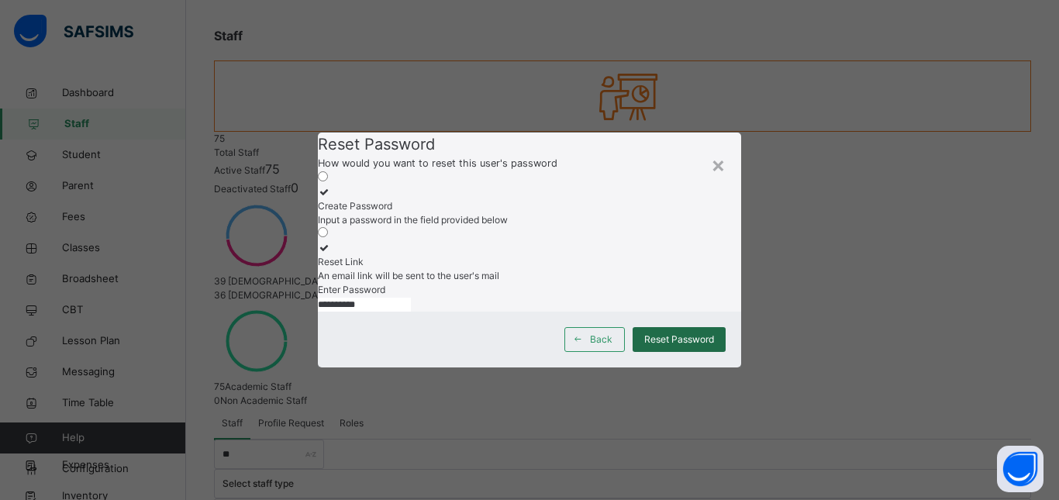
type input "**********"
click at [674, 347] on span "Reset Password" at bounding box center [679, 340] width 70 height 14
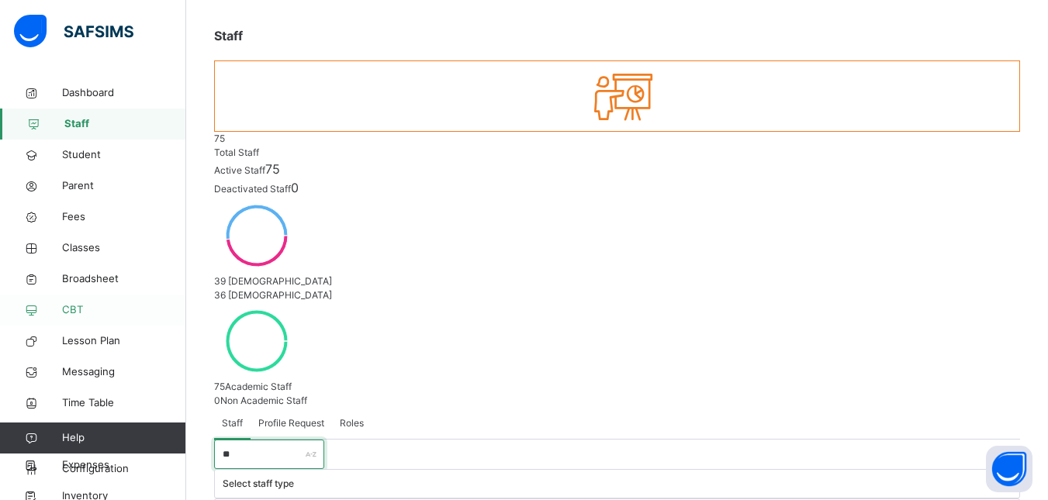
drag, startPoint x: 250, startPoint y: 290, endPoint x: 156, endPoint y: 300, distance: 94.4
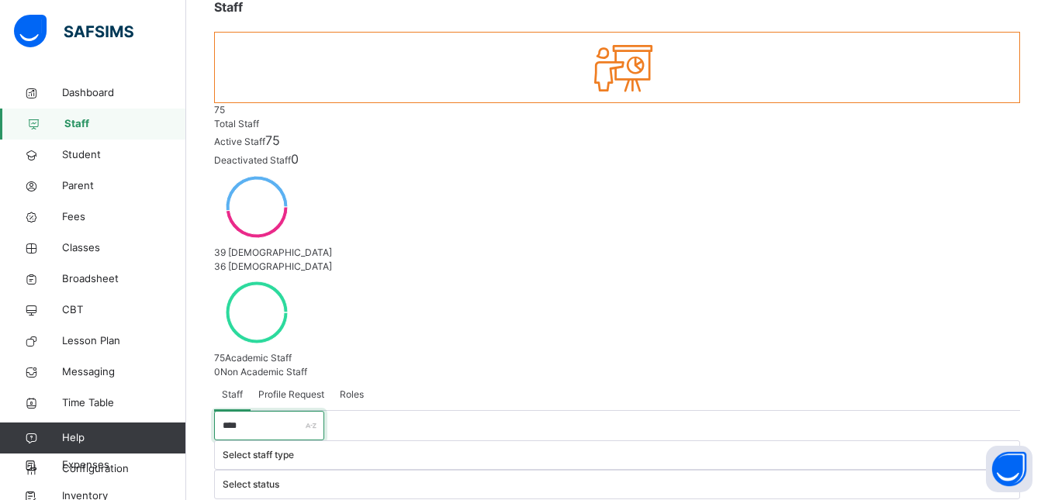
type input "****"
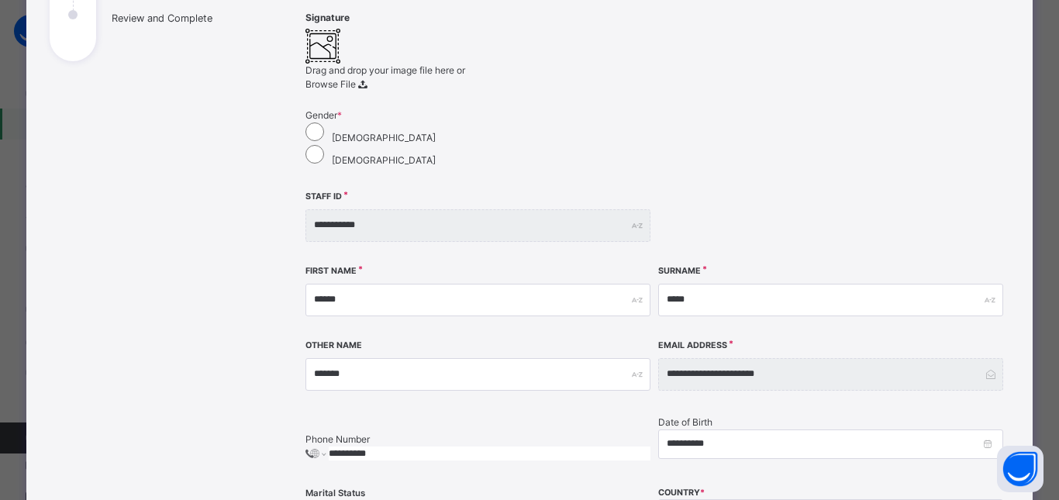
scroll to position [302, 0]
click at [651, 449] on input "**********" at bounding box center [490, 456] width 322 height 14
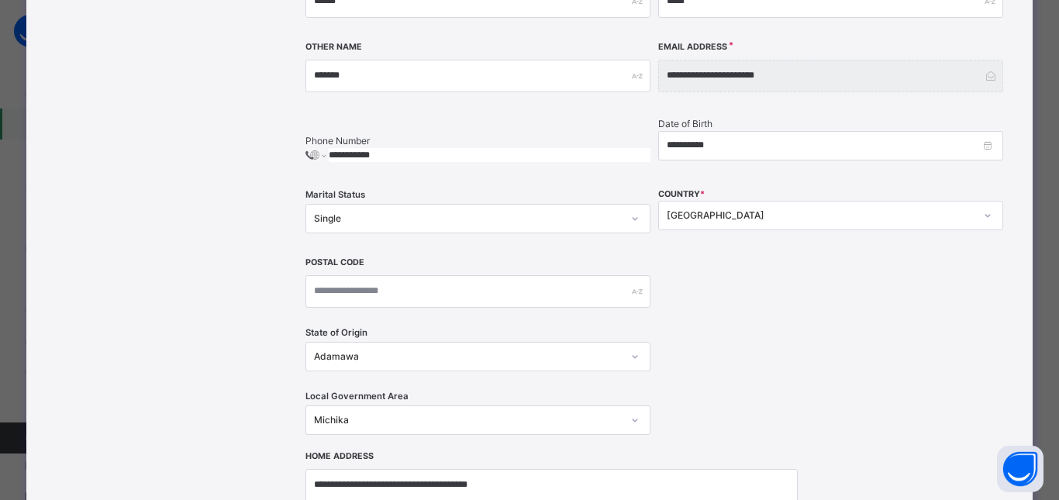
type input "**********"
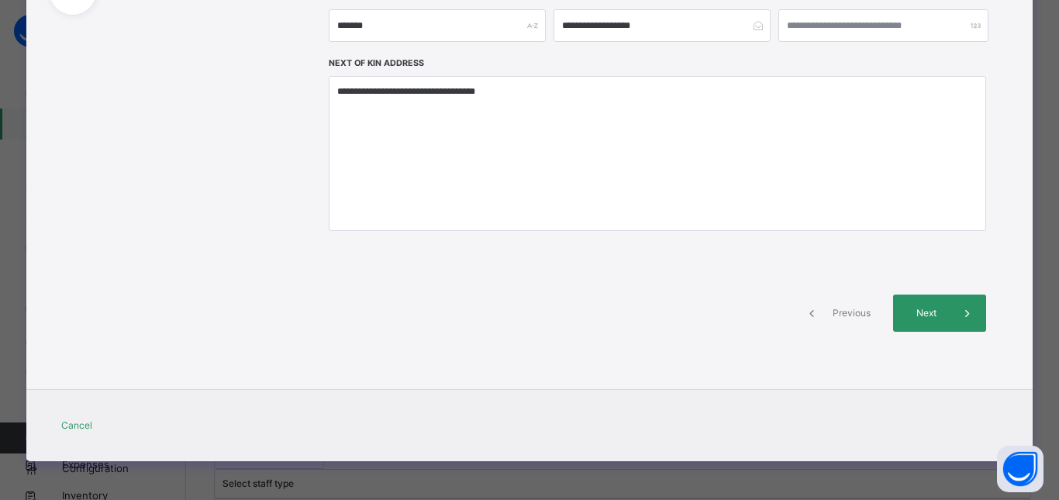
scroll to position [326, 0]
click at [949, 312] on span at bounding box center [967, 313] width 37 height 37
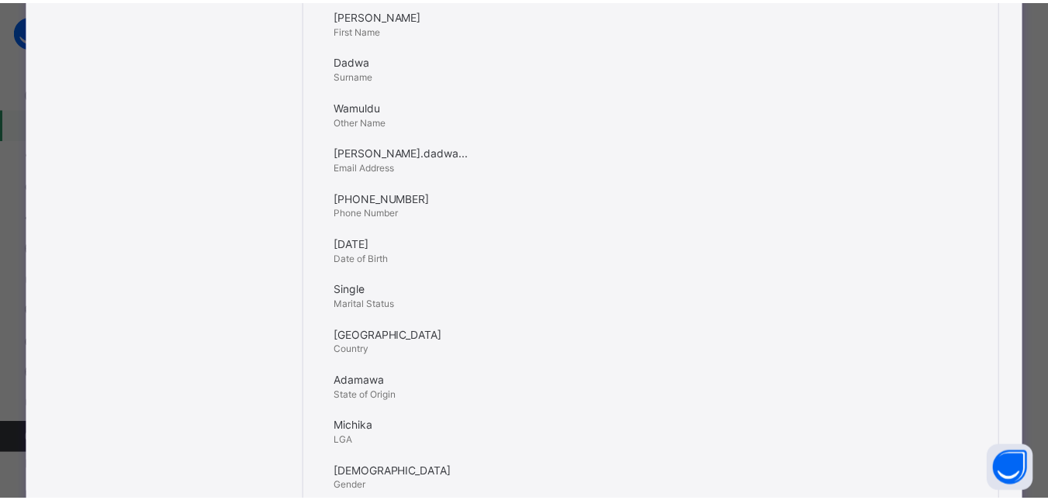
scroll to position [599, 0]
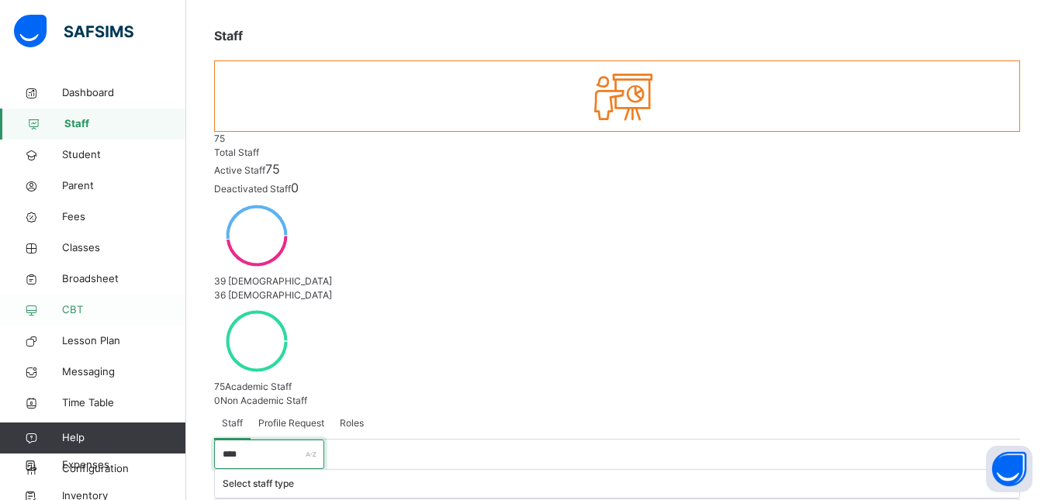
drag, startPoint x: 270, startPoint y: 288, endPoint x: 159, endPoint y: 306, distance: 112.2
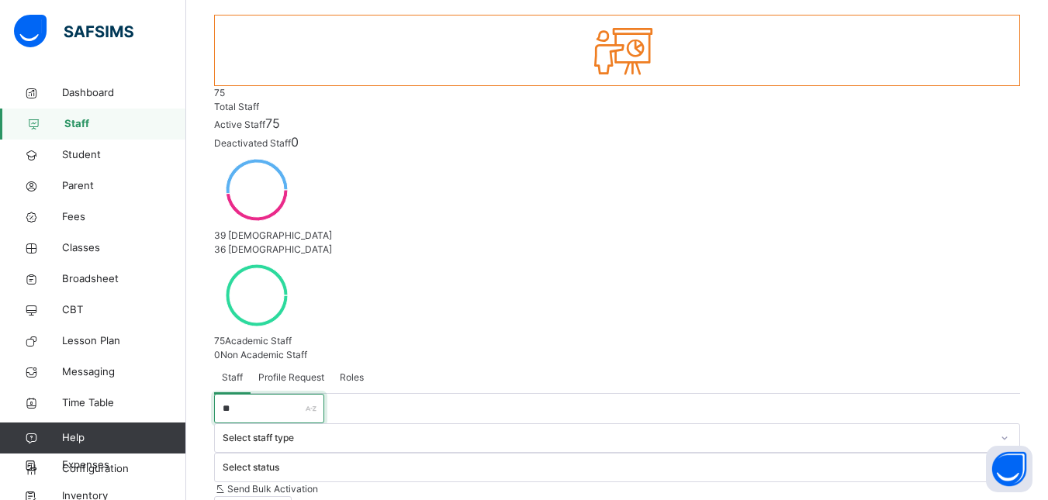
scroll to position [143, 0]
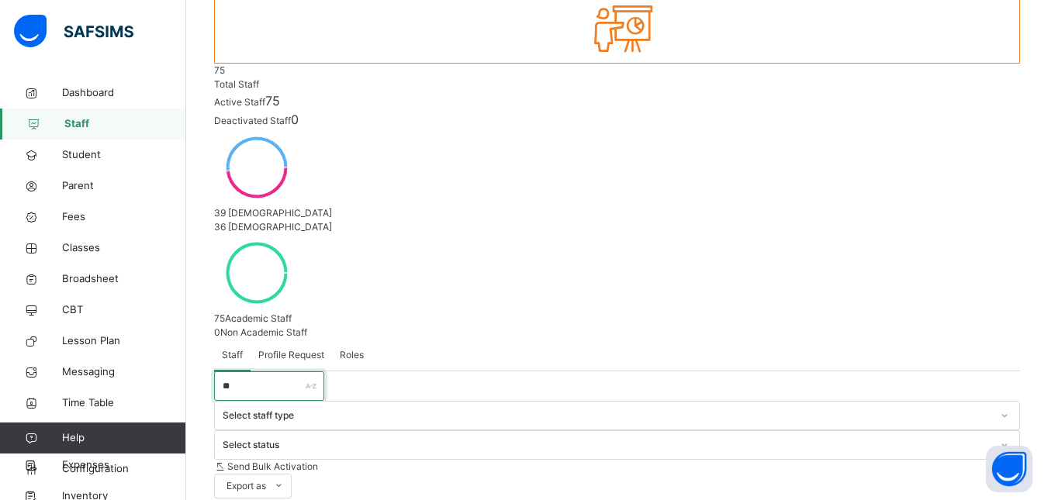
type input "**"
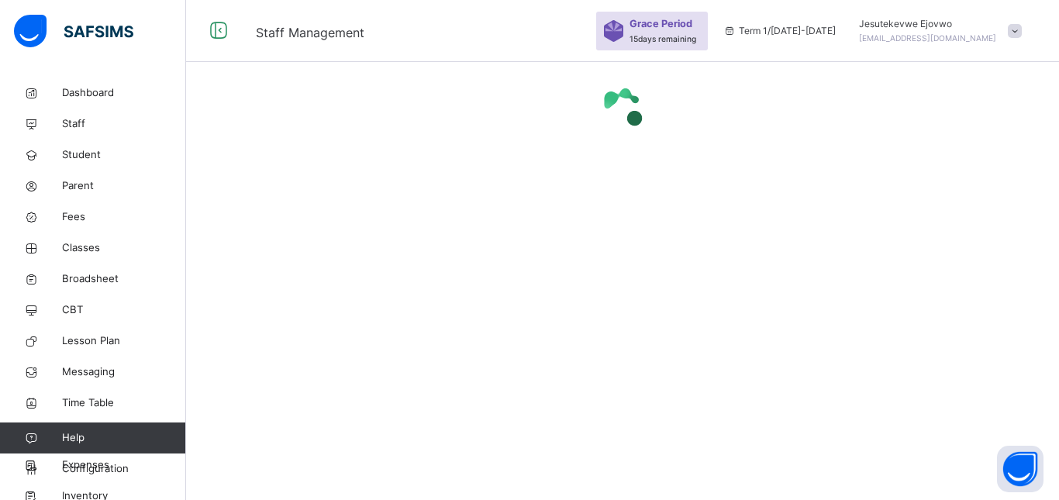
click at [690, 125] on div at bounding box center [622, 109] width 873 height 62
click at [1020, 34] on span at bounding box center [1015, 31] width 14 height 14
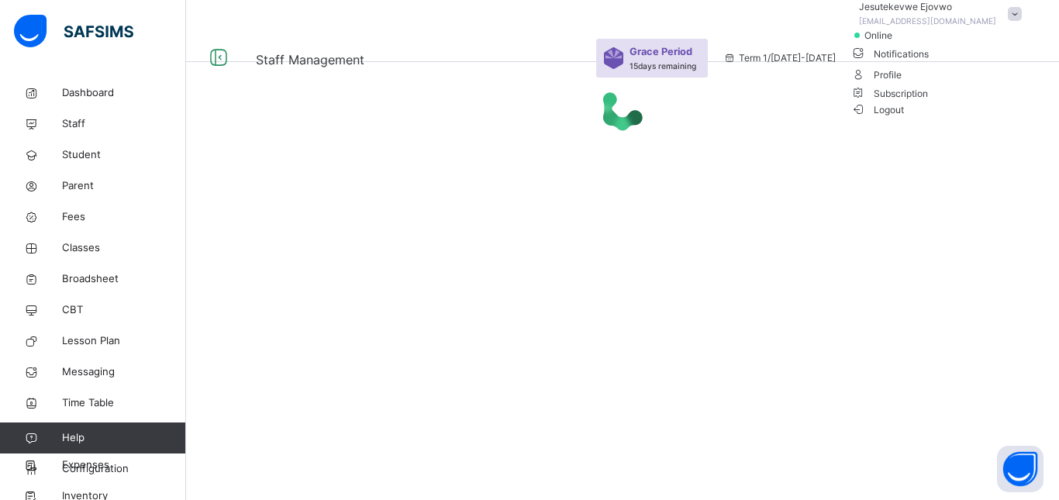
click at [905, 118] on span "Logout" at bounding box center [878, 110] width 54 height 16
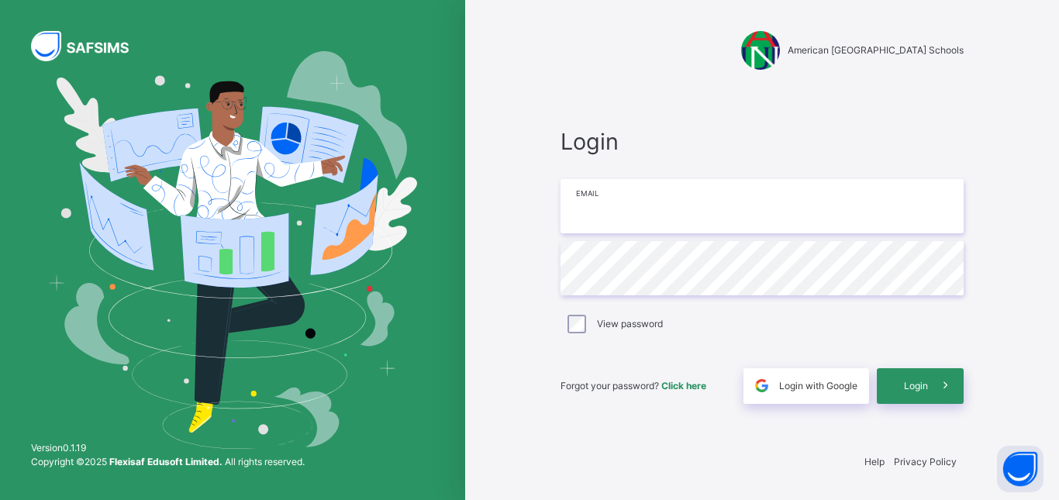
click at [820, 207] on input "email" at bounding box center [762, 206] width 403 height 54
click at [786, 205] on input "email" at bounding box center [762, 206] width 403 height 54
